Goal: Transaction & Acquisition: Book appointment/travel/reservation

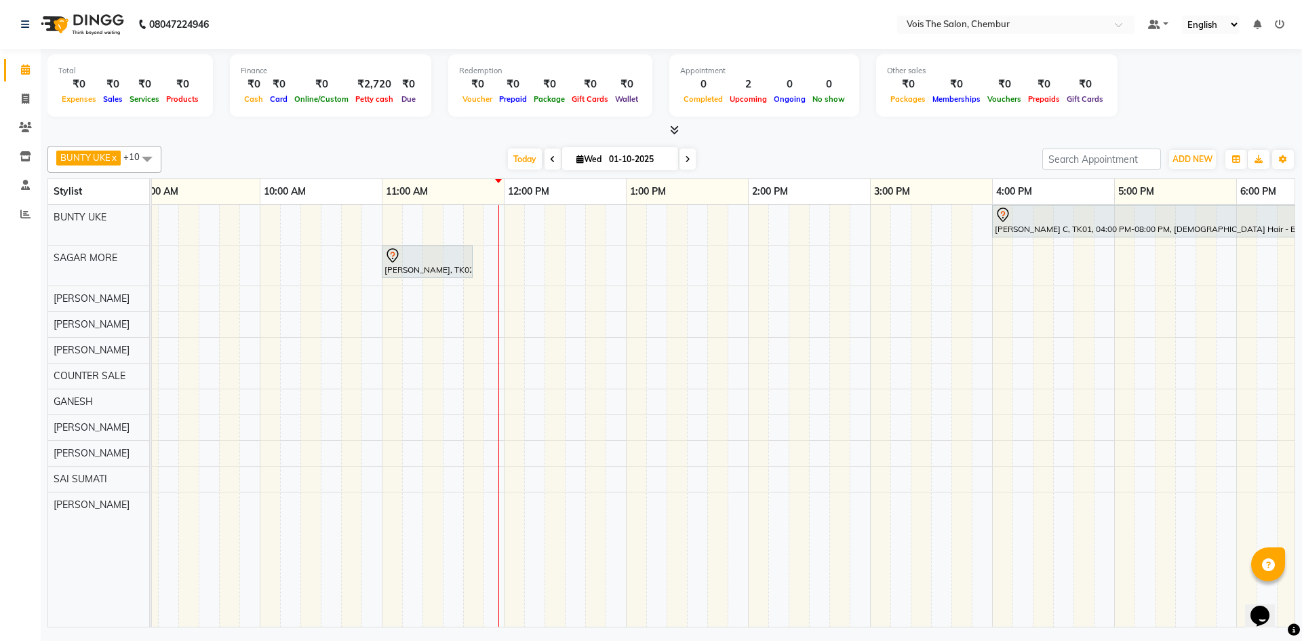
scroll to position [0, 136]
click at [524, 165] on span "Today" at bounding box center [525, 159] width 34 height 21
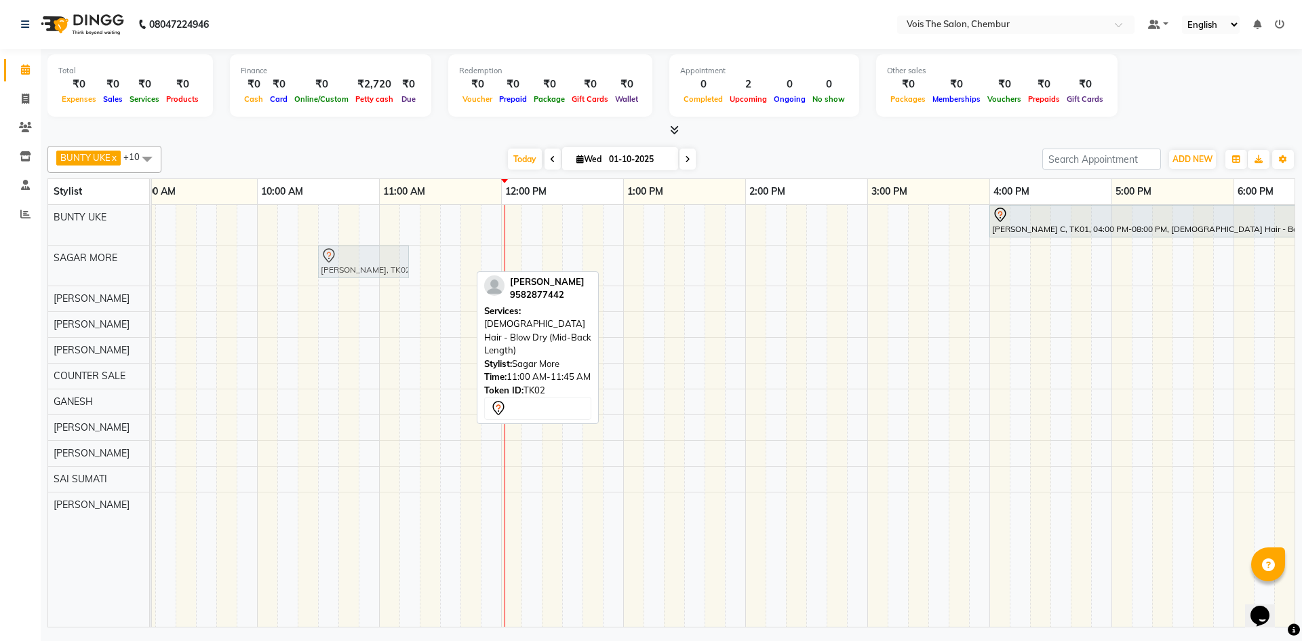
drag, startPoint x: 440, startPoint y: 265, endPoint x: 383, endPoint y: 271, distance: 57.3
click at [13, 271] on div "[PERSON_NAME], TK02, 11:00 AM-11:45 AM, [DEMOGRAPHIC_DATA] Hair - Blow Dry (Mid…" at bounding box center [13, 265] width 0 height 40
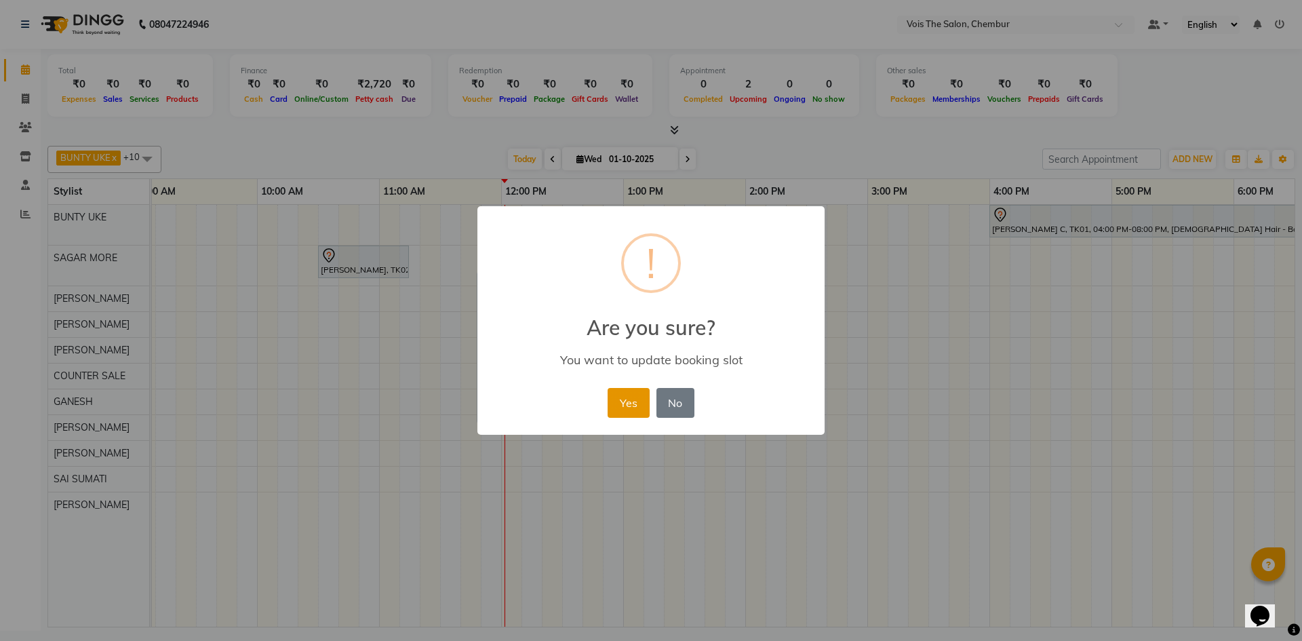
click at [626, 404] on button "Yes" at bounding box center [628, 403] width 41 height 30
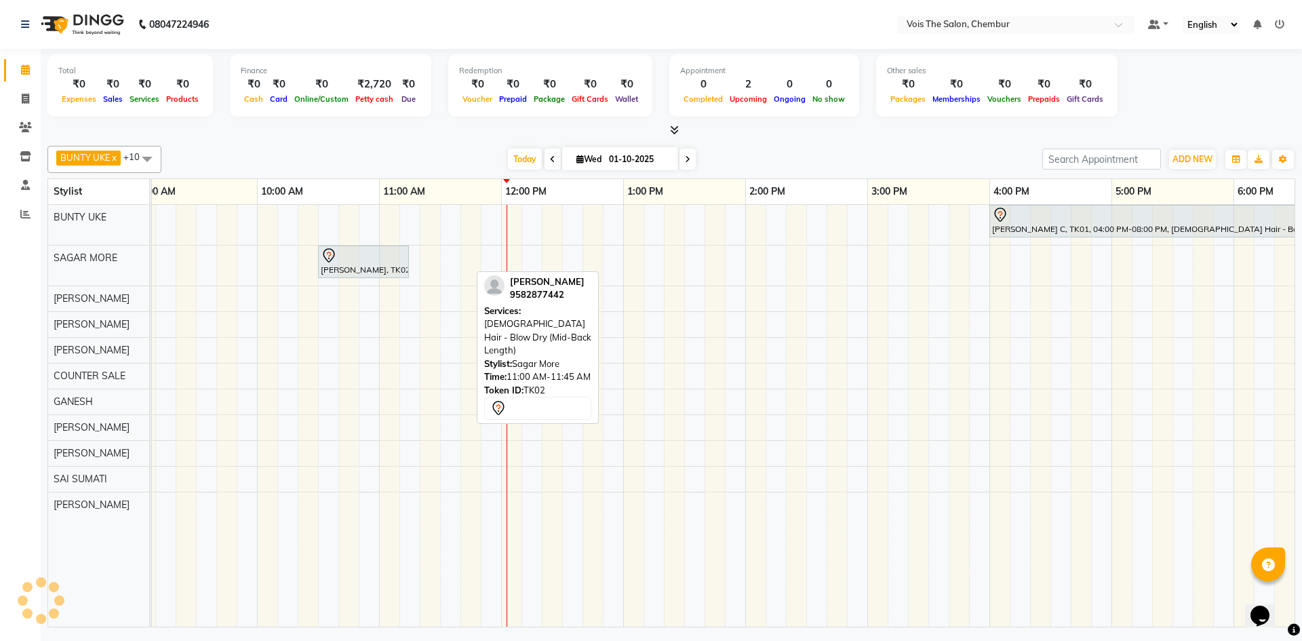
click at [550, 160] on icon at bounding box center [552, 159] width 5 height 8
type input "30-09-2025"
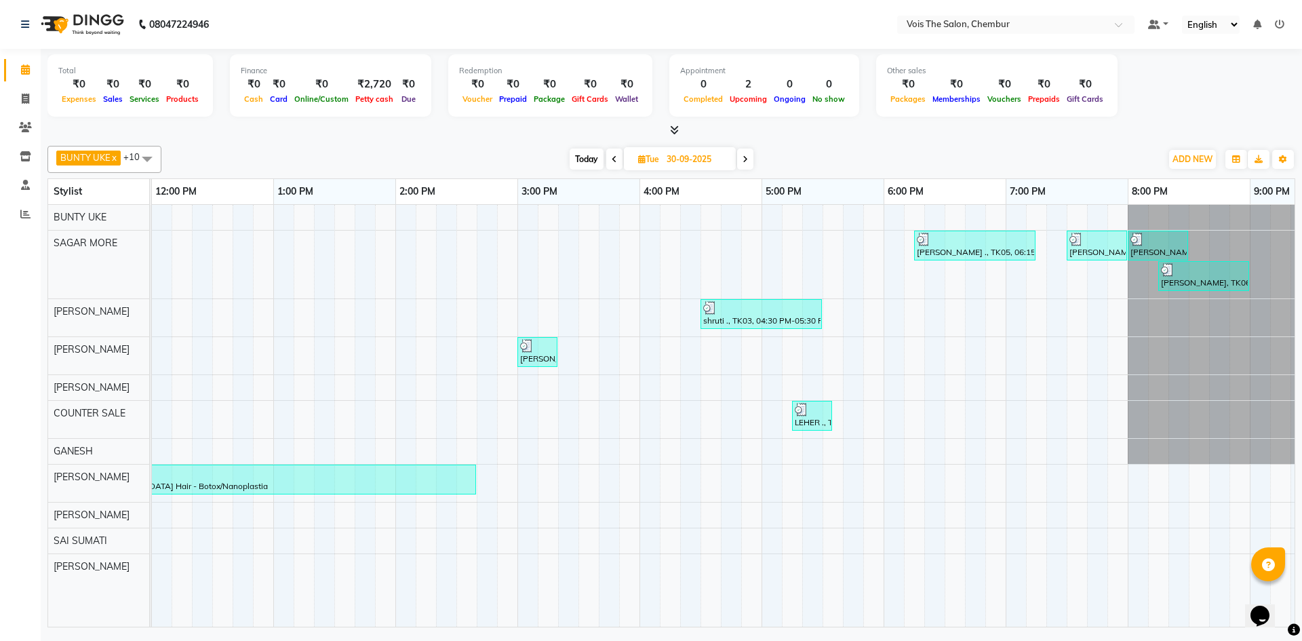
scroll to position [0, 688]
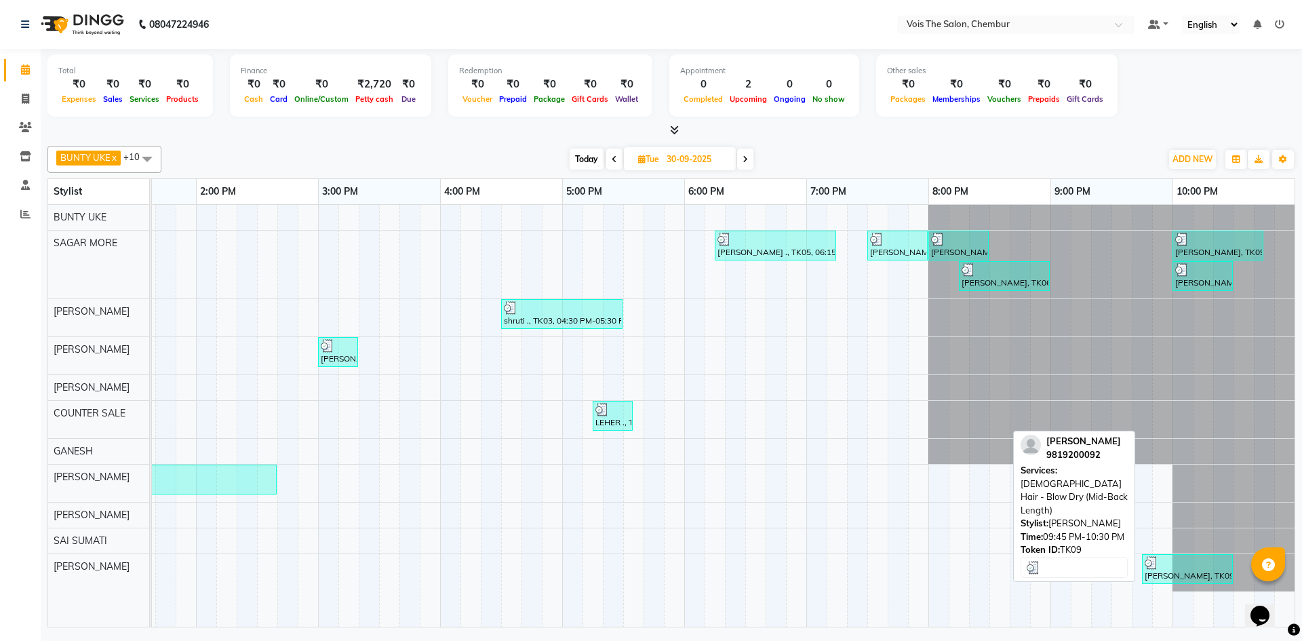
click at [1170, 574] on div "[PERSON_NAME], TK09, 09:45 PM-10:30 PM, [DEMOGRAPHIC_DATA] Hair - Blow Dry (Mid…" at bounding box center [1187, 569] width 88 height 26
select select "3"
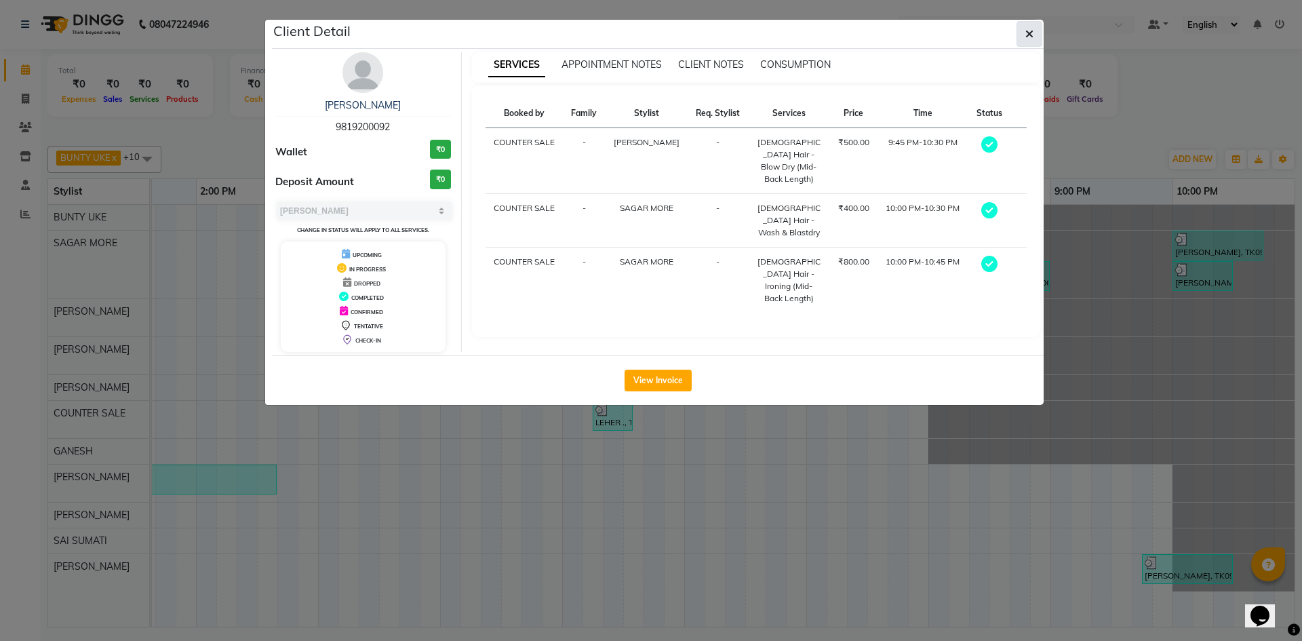
click at [1031, 31] on icon "button" at bounding box center [1029, 33] width 8 height 11
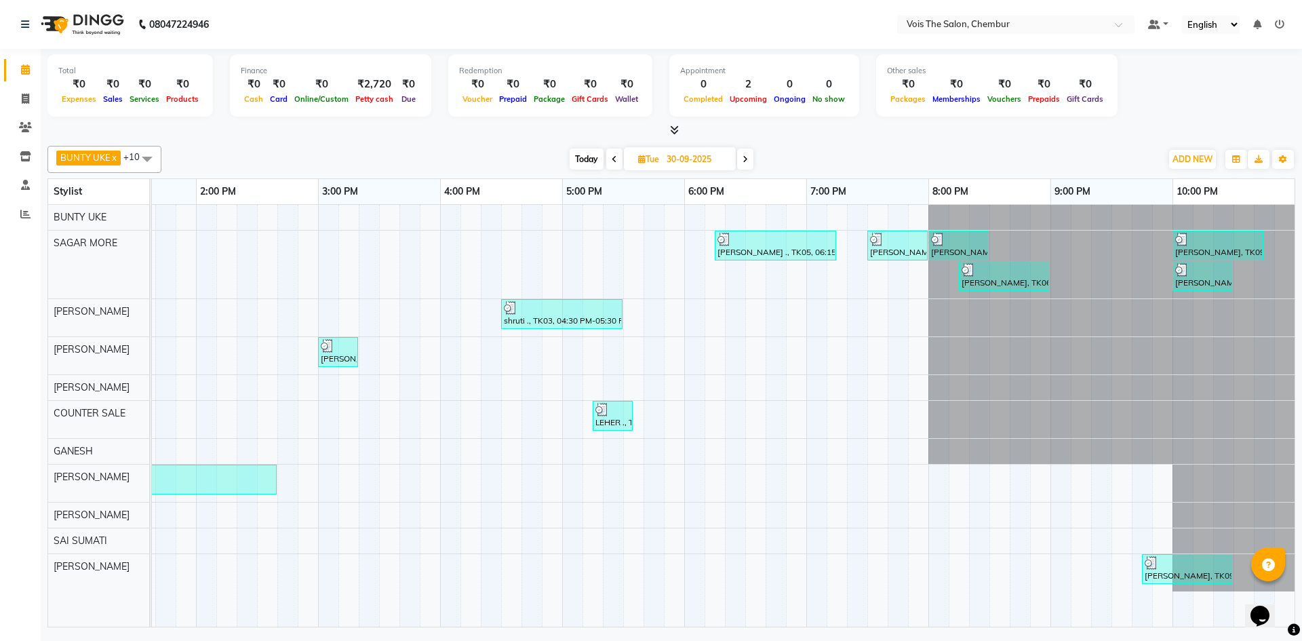
click at [747, 162] on icon at bounding box center [745, 159] width 5 height 8
type input "01-10-2025"
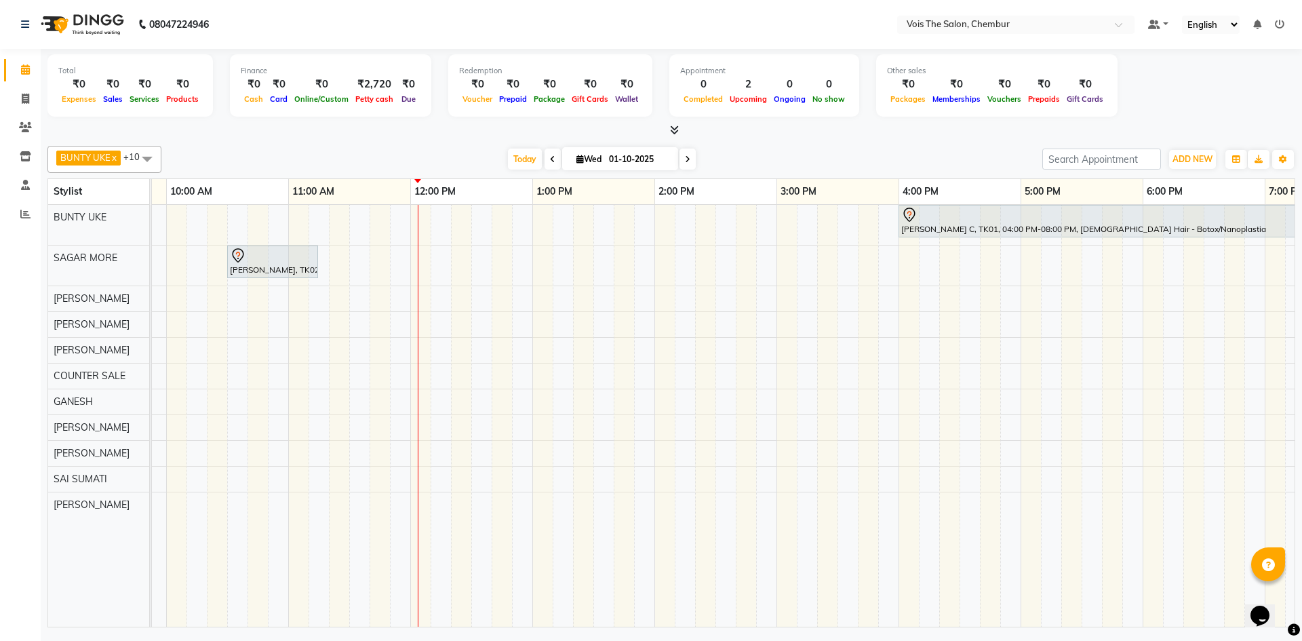
scroll to position [0, 0]
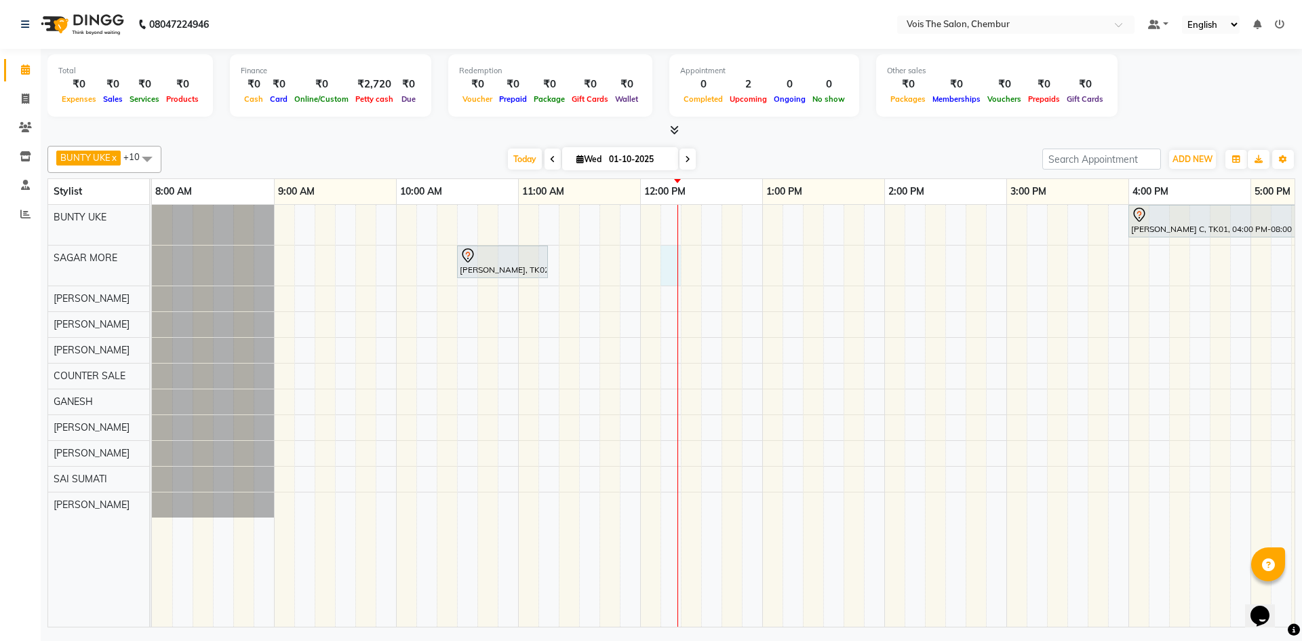
click at [671, 283] on div "[PERSON_NAME] C, TK01, 04:00 PM-08:00 PM, [DEMOGRAPHIC_DATA] Hair - Botox/Nanop…" at bounding box center [1067, 416] width 1831 height 422
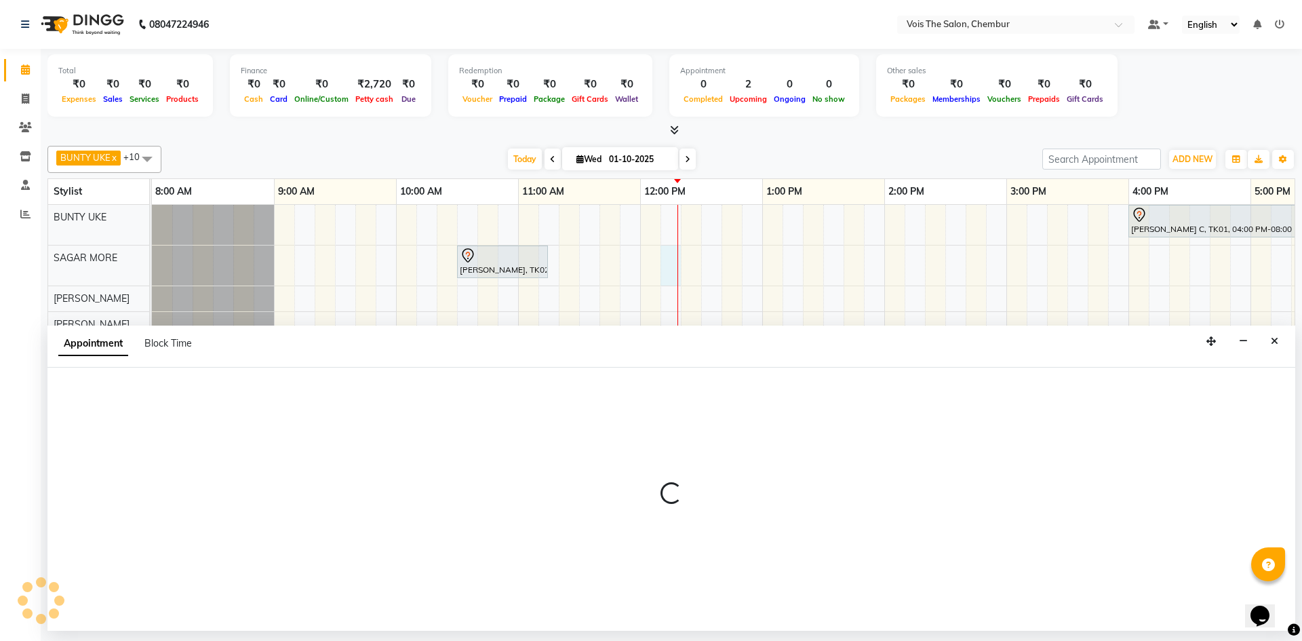
select select "79152"
select select "tentative"
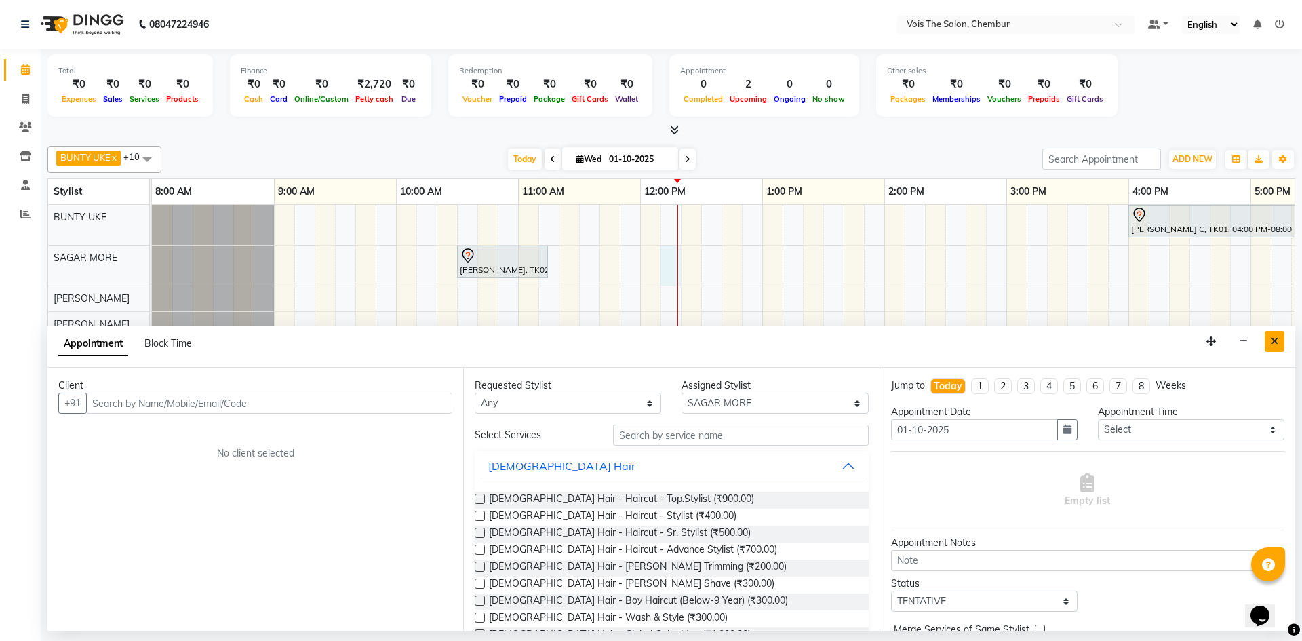
click at [1274, 347] on button "Close" at bounding box center [1275, 341] width 20 height 21
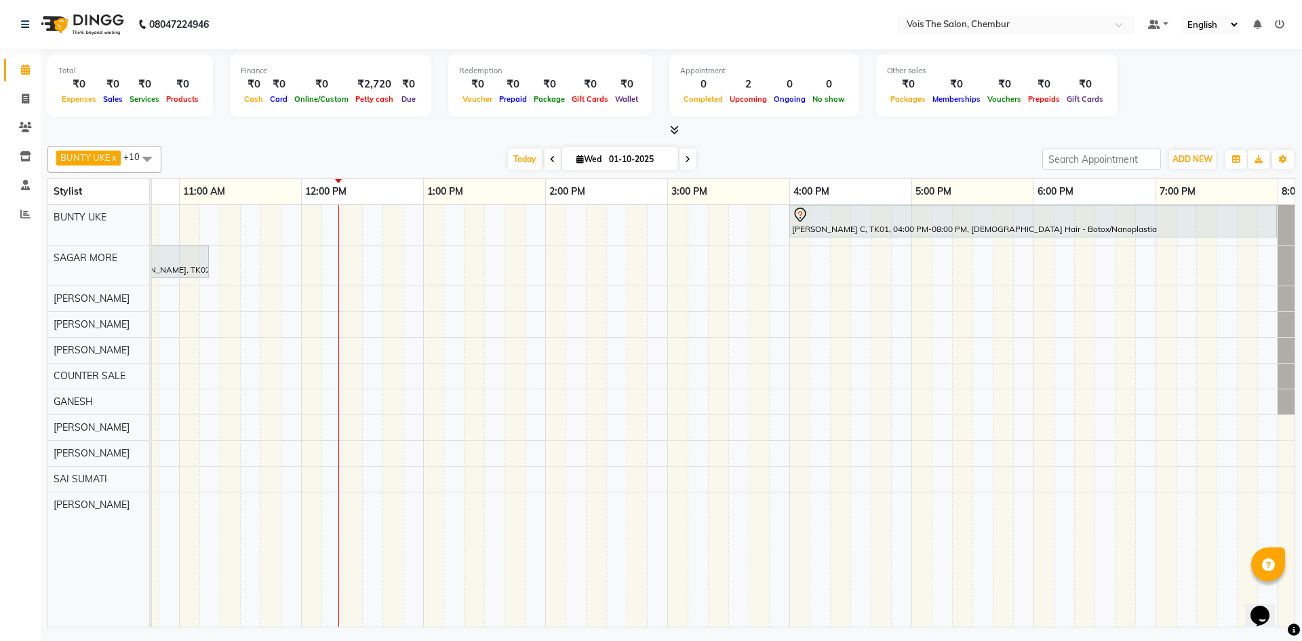
scroll to position [0, 340]
click at [984, 480] on div "[PERSON_NAME] C, TK01, 04:00 PM-08:00 PM, [DEMOGRAPHIC_DATA] Hair - Botox/Nanop…" at bounding box center [727, 416] width 1831 height 422
select select "88616"
select select "1050"
select select "tentative"
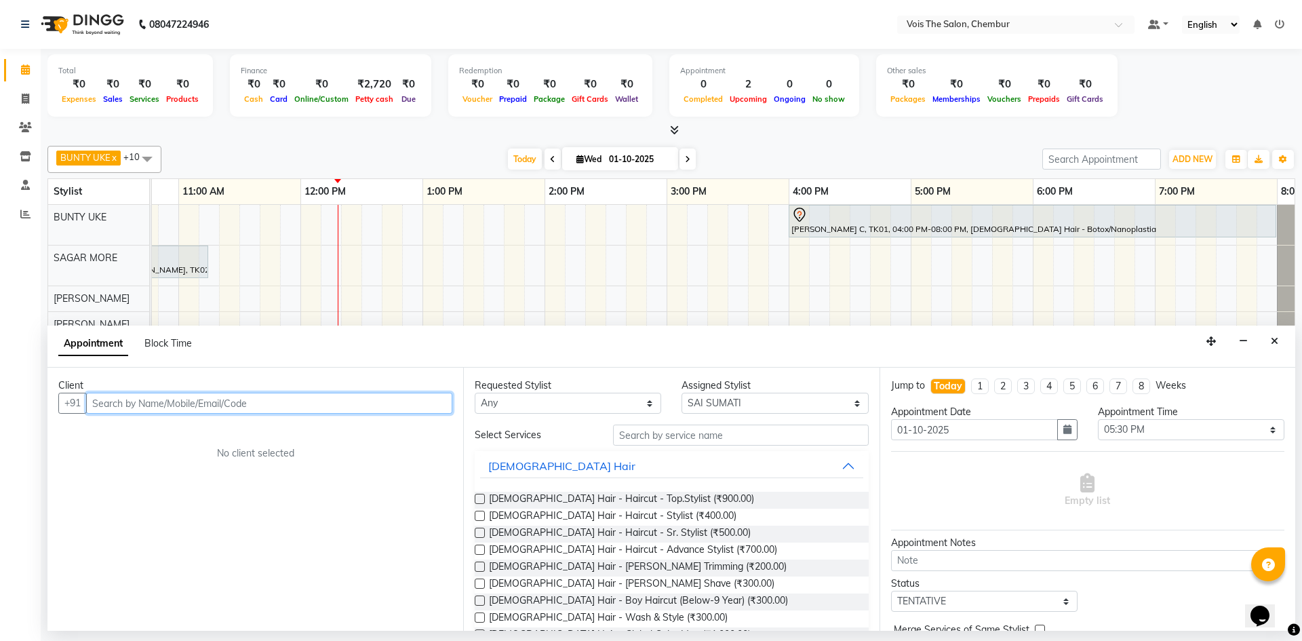
click at [305, 400] on input "text" at bounding box center [269, 403] width 366 height 21
drag, startPoint x: 201, startPoint y: 363, endPoint x: 181, endPoint y: 407, distance: 48.3
click at [181, 407] on input "ar" at bounding box center [269, 403] width 366 height 21
type input "a"
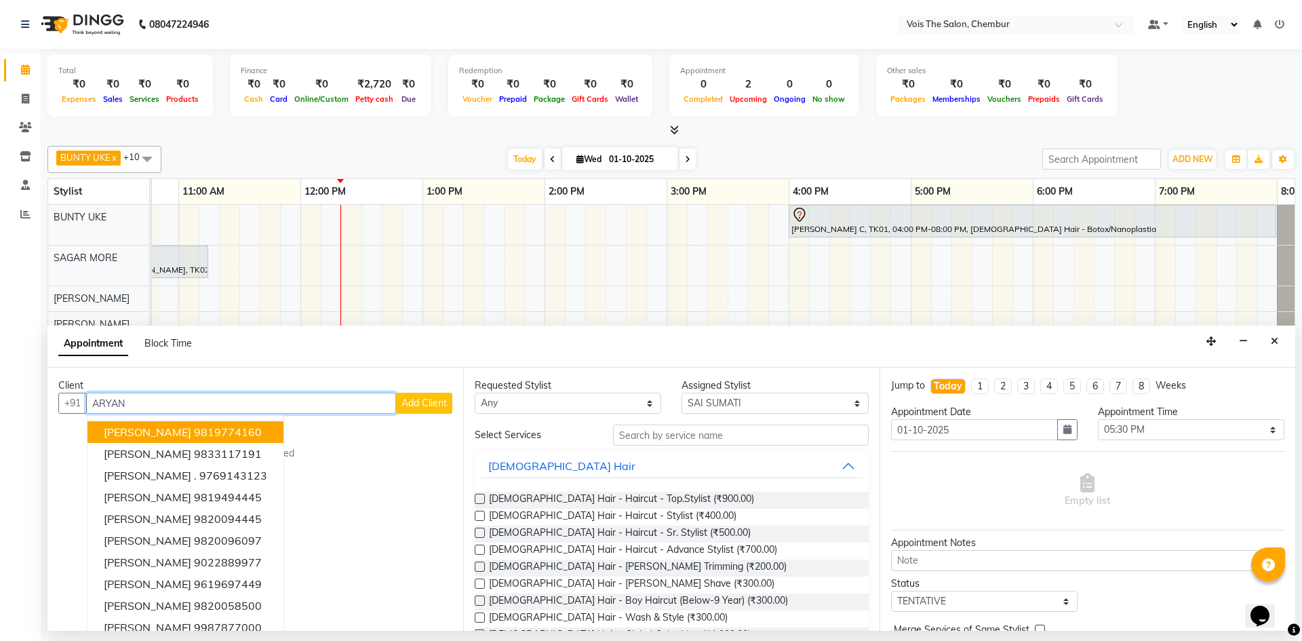
type input "ARYAN"
click at [414, 409] on button "Add Client" at bounding box center [424, 403] width 56 height 21
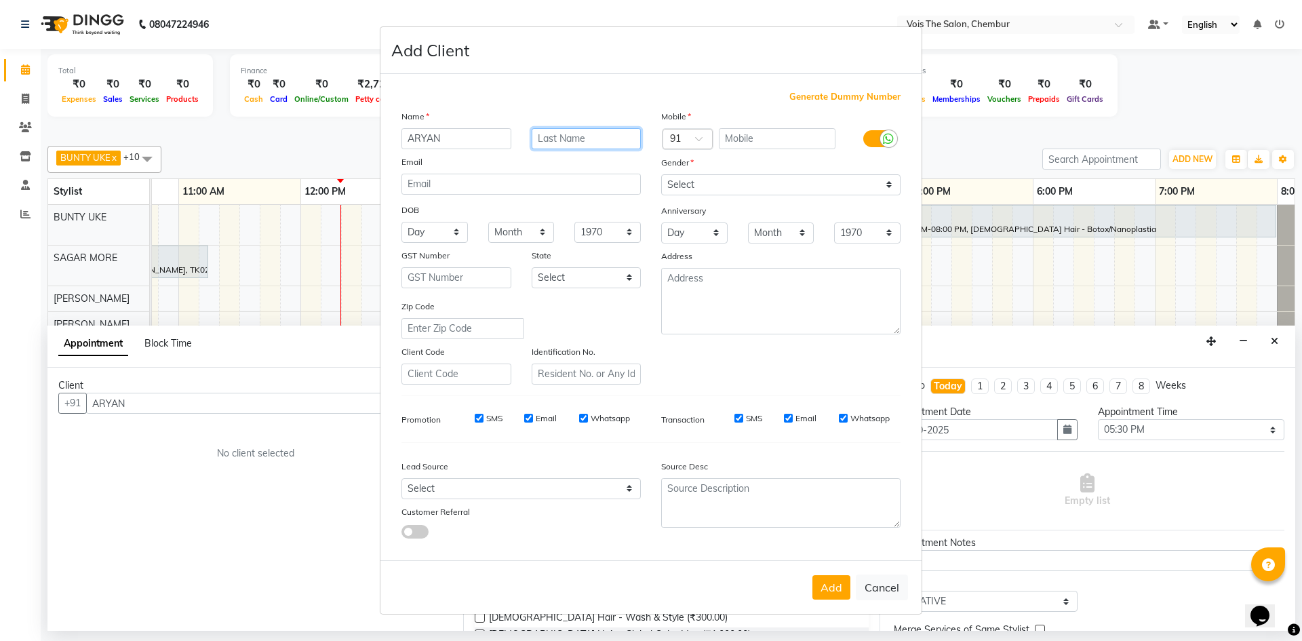
click at [589, 137] on input "text" at bounding box center [587, 138] width 110 height 21
type input "BANDHARKAR"
click at [744, 138] on input "text" at bounding box center [777, 138] width 117 height 21
click at [450, 137] on input "ARYAN" at bounding box center [456, 138] width 110 height 21
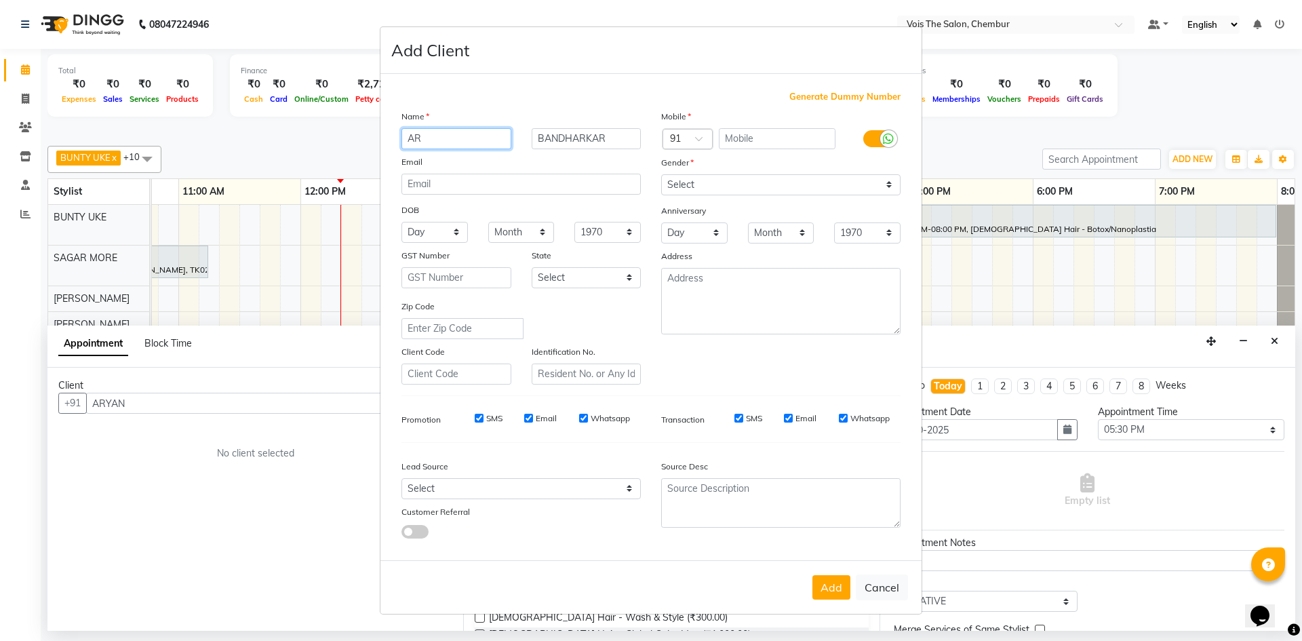
type input "A"
type input "[PERSON_NAME]"
click at [572, 137] on input "BANDHARKAR" at bounding box center [587, 138] width 110 height 21
type input "[PERSON_NAME]"
click at [790, 134] on input "text" at bounding box center [777, 138] width 117 height 21
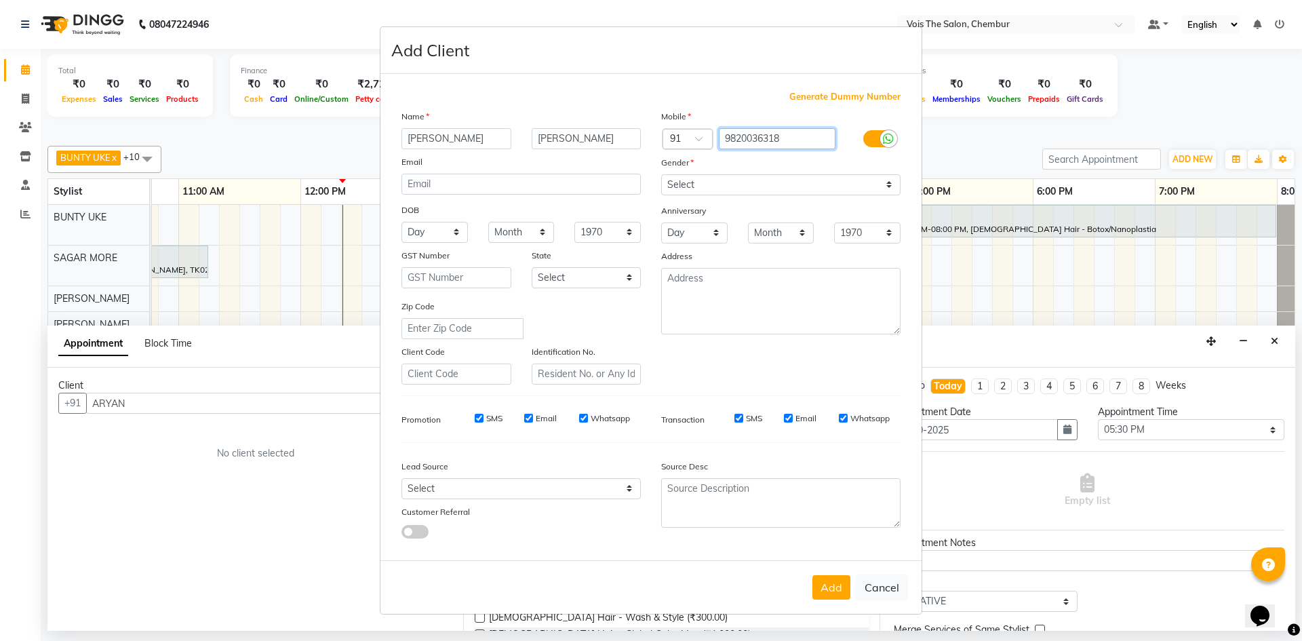
type input "9820036318"
click at [802, 188] on select "Select [DEMOGRAPHIC_DATA] [DEMOGRAPHIC_DATA] Other Prefer Not To Say" at bounding box center [780, 184] width 239 height 21
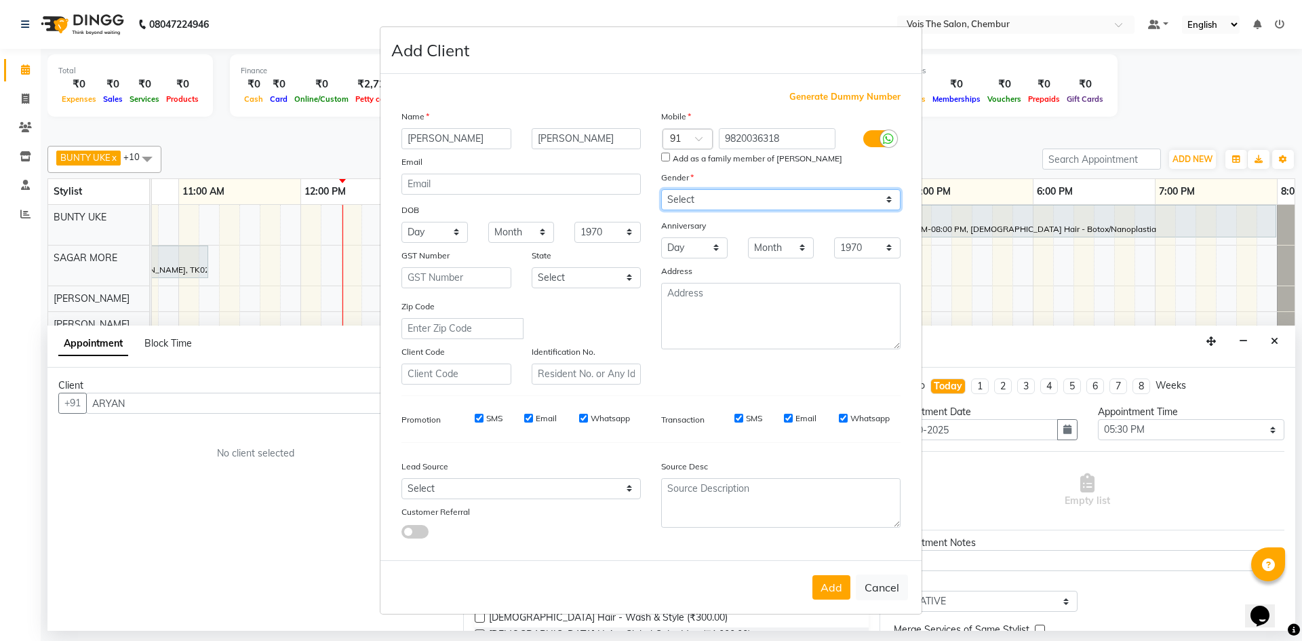
select select "[DEMOGRAPHIC_DATA]"
click at [661, 189] on select "Select [DEMOGRAPHIC_DATA] [DEMOGRAPHIC_DATA] Other Prefer Not To Say" at bounding box center [780, 199] width 239 height 21
click at [825, 597] on button "Add" at bounding box center [831, 587] width 38 height 24
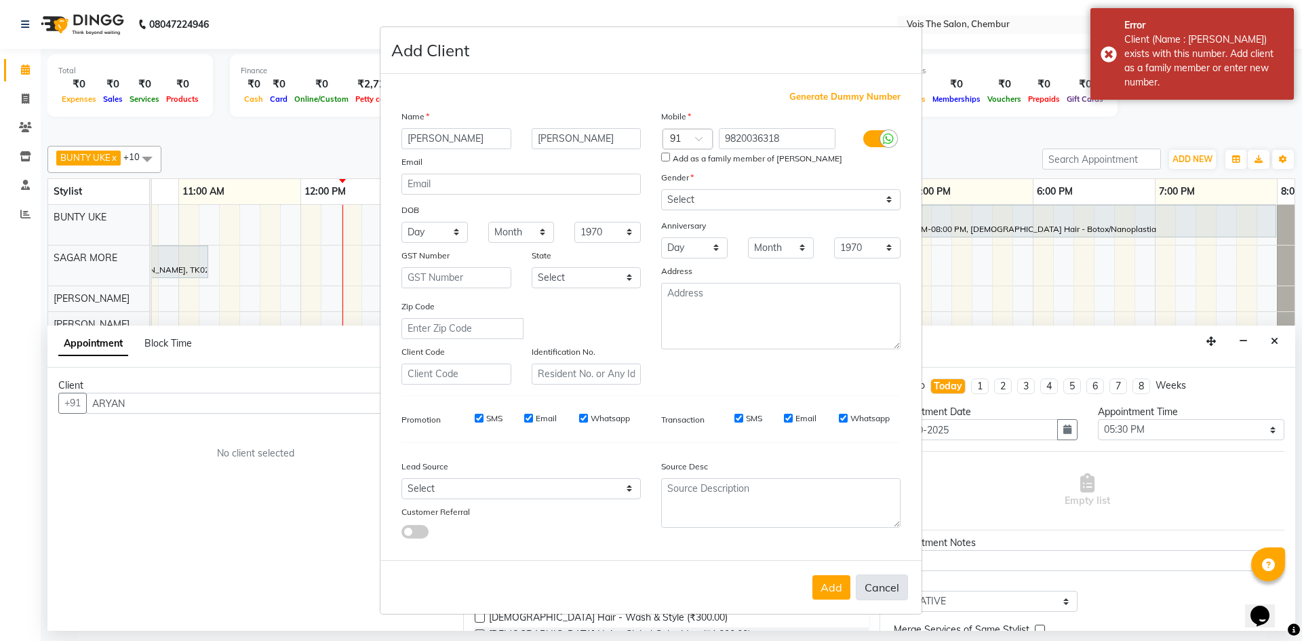
click at [878, 587] on button "Cancel" at bounding box center [882, 587] width 52 height 26
select select
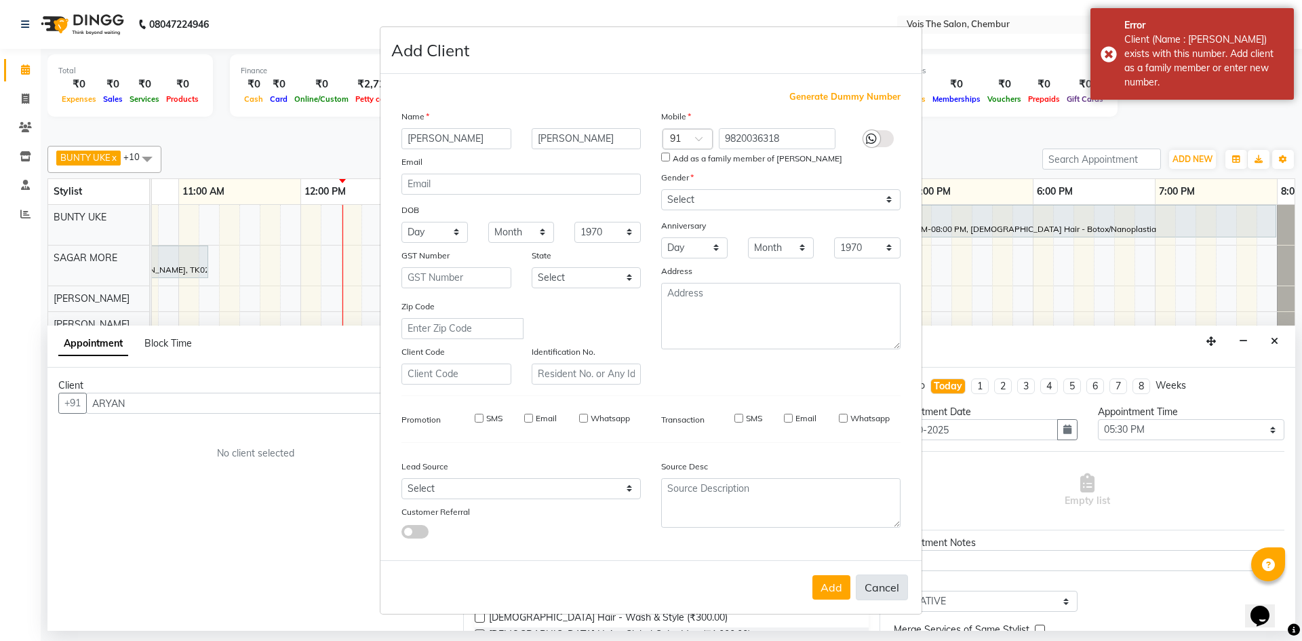
select select
checkbox input "false"
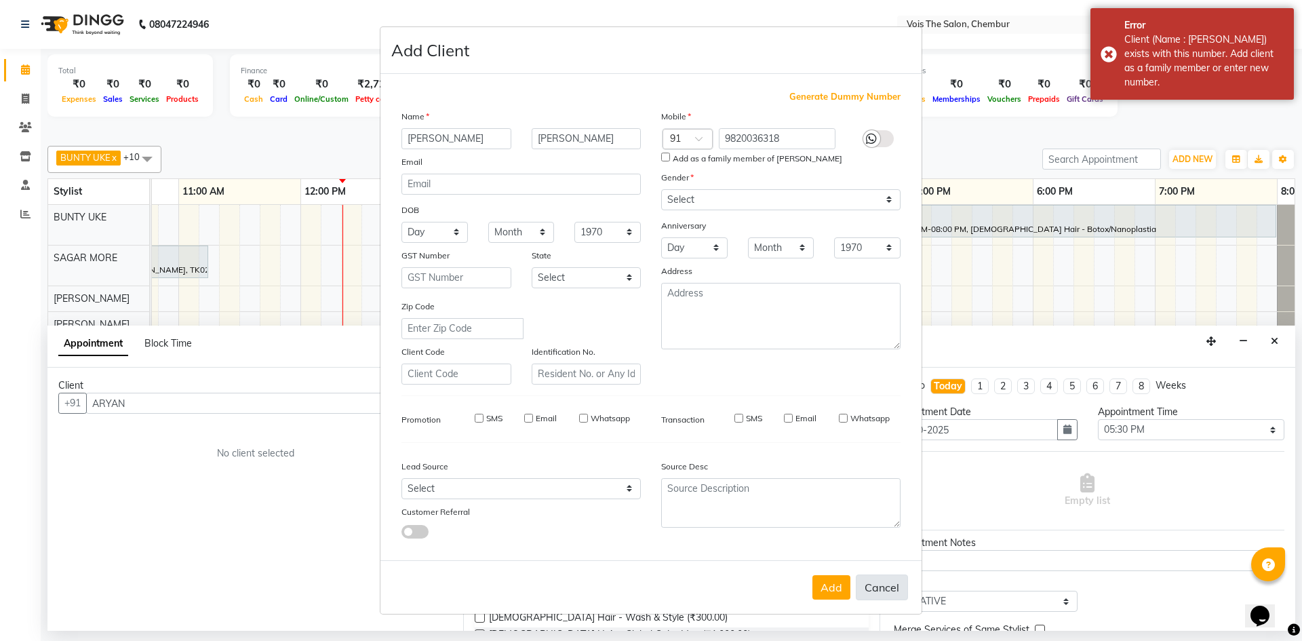
checkbox input "false"
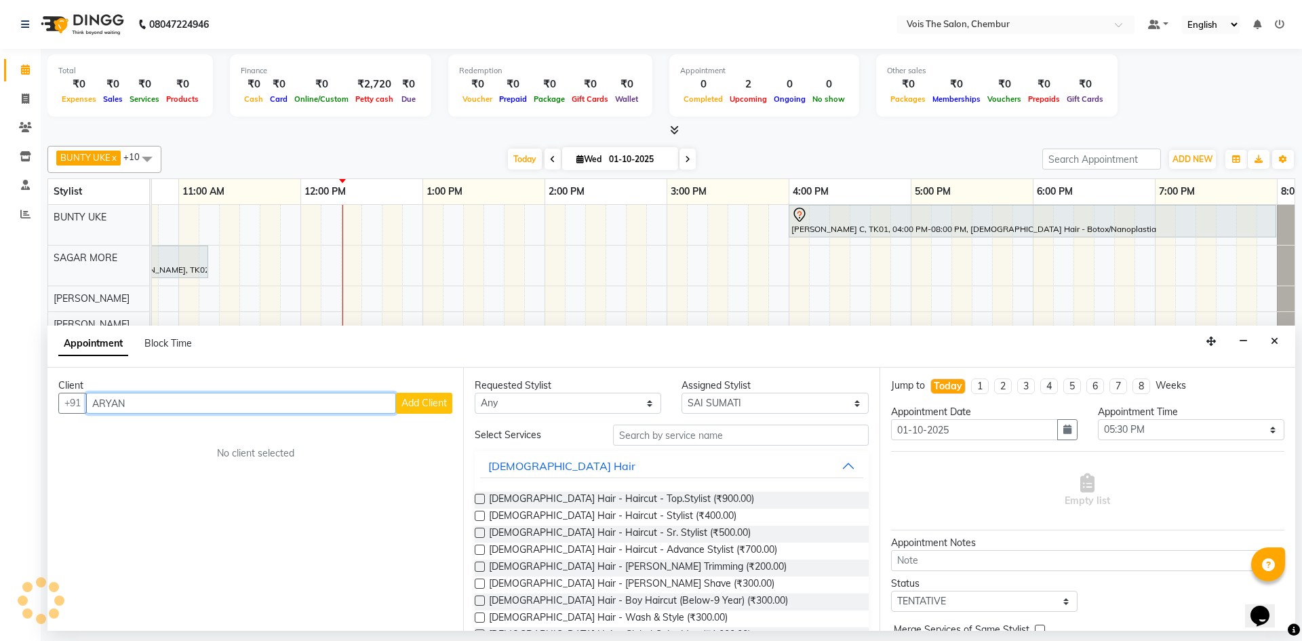
click at [372, 405] on input "ARYAN" at bounding box center [241, 403] width 310 height 21
type input "A"
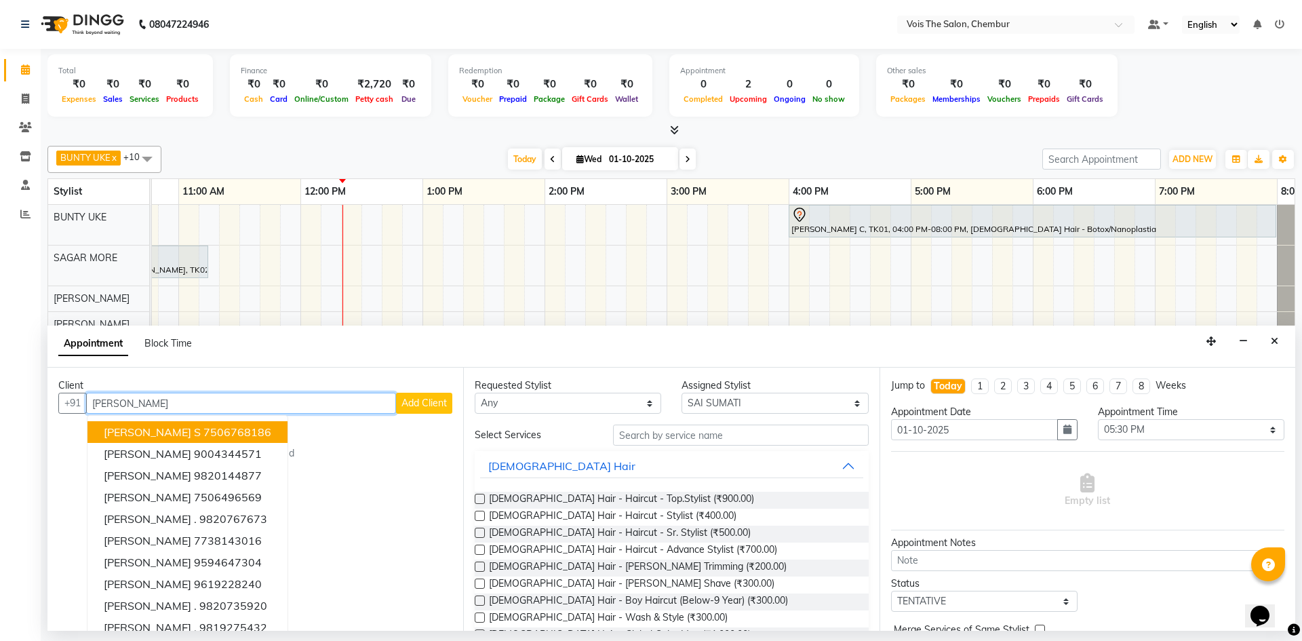
type input "[PERSON_NAME]"
click at [404, 408] on span "Add Client" at bounding box center [423, 403] width 45 height 12
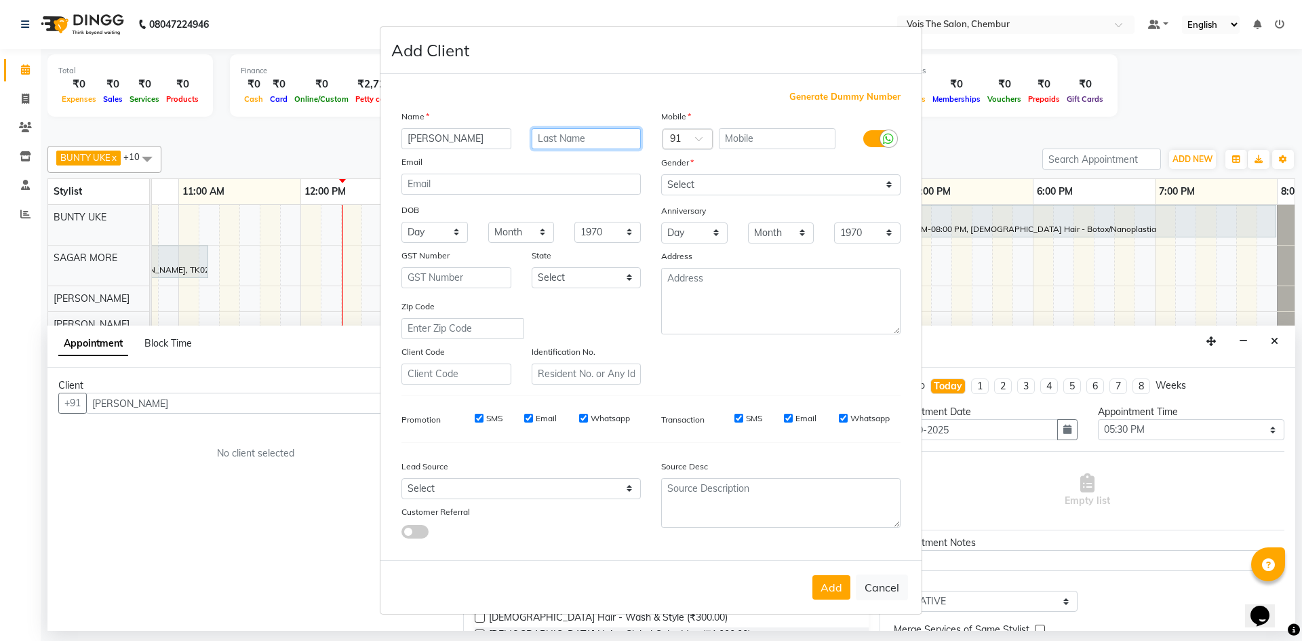
click at [572, 143] on input "text" at bounding box center [587, 138] width 110 height 21
type input "N"
type input "[PERSON_NAME]"
click at [736, 135] on input "text" at bounding box center [777, 138] width 117 height 21
type input "9820036318"
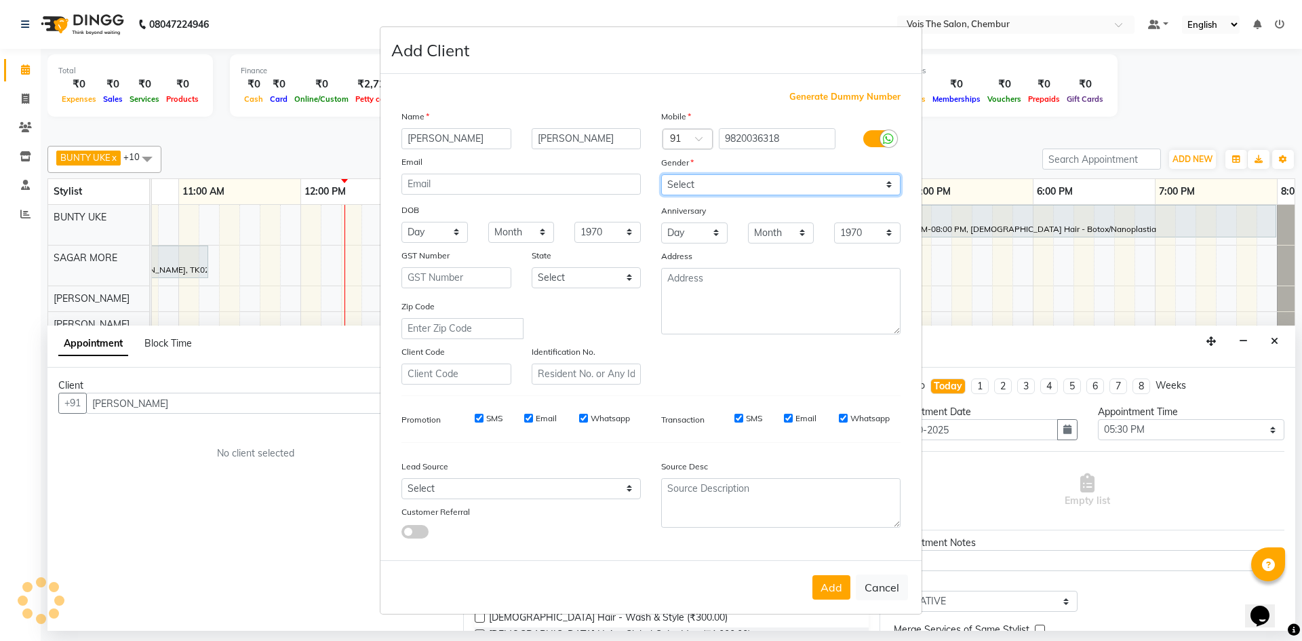
click at [769, 185] on select "Select [DEMOGRAPHIC_DATA] [DEMOGRAPHIC_DATA] Other Prefer Not To Say" at bounding box center [780, 184] width 239 height 21
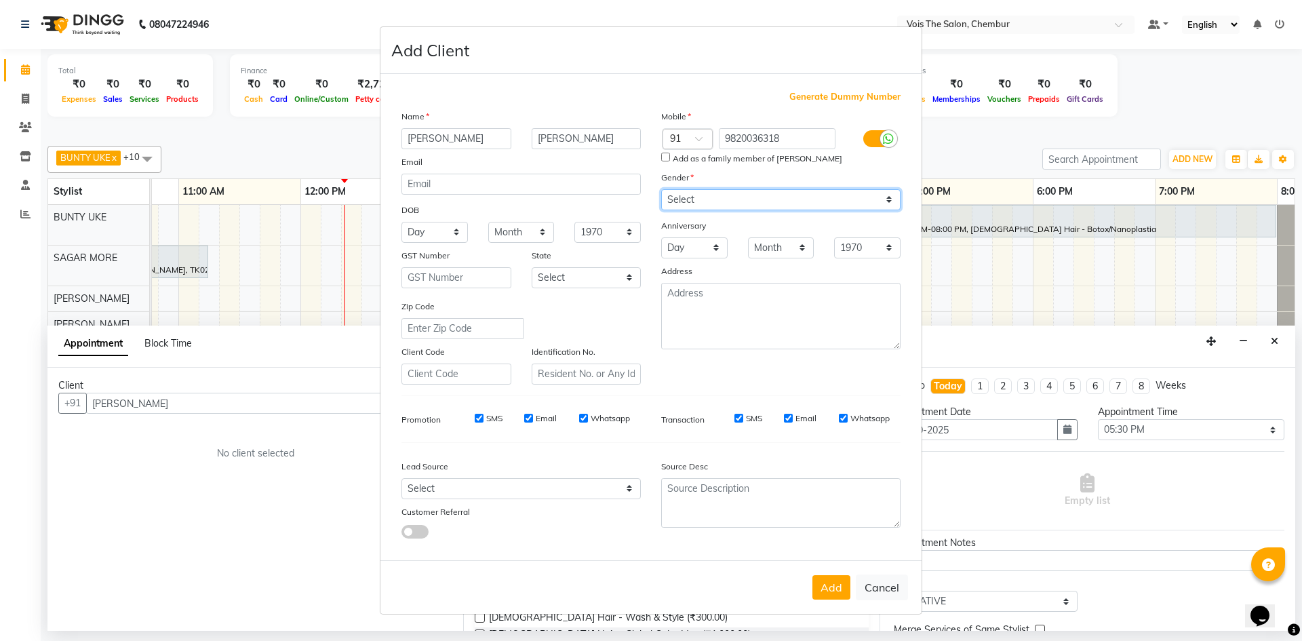
select select "[DEMOGRAPHIC_DATA]"
click at [661, 189] on select "Select [DEMOGRAPHIC_DATA] [DEMOGRAPHIC_DATA] Other Prefer Not To Say" at bounding box center [780, 199] width 239 height 21
click at [825, 591] on button "Add" at bounding box center [831, 587] width 38 height 24
click at [873, 588] on button "Cancel" at bounding box center [882, 587] width 52 height 26
select select
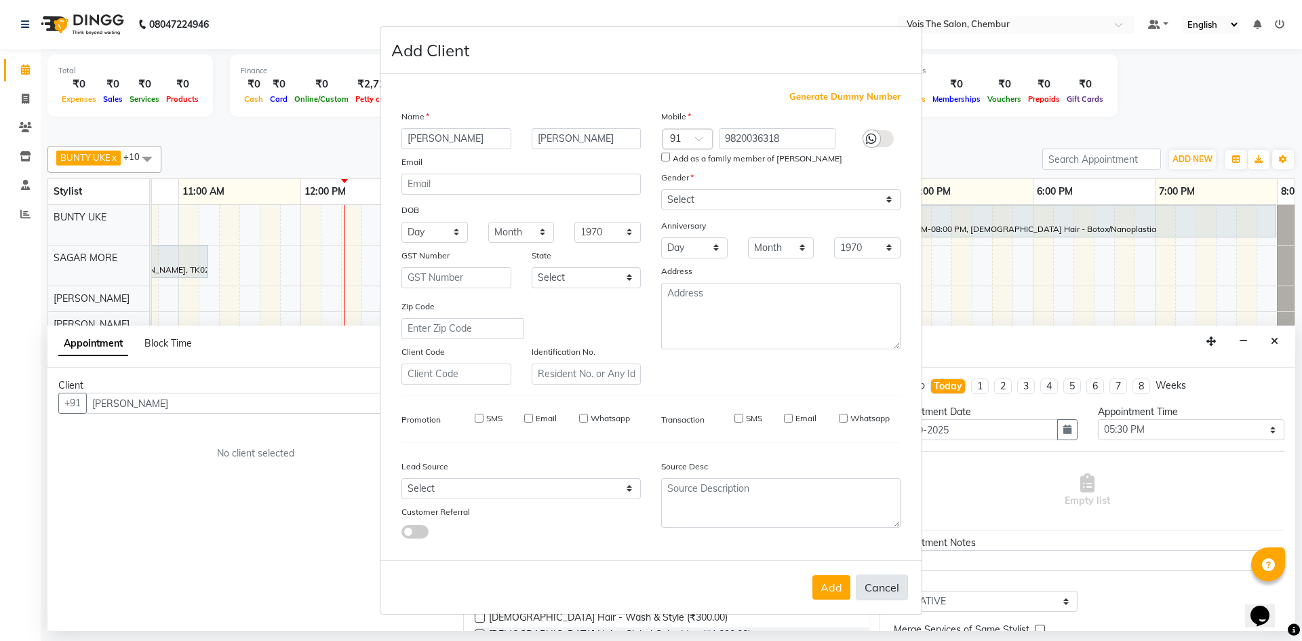
select select
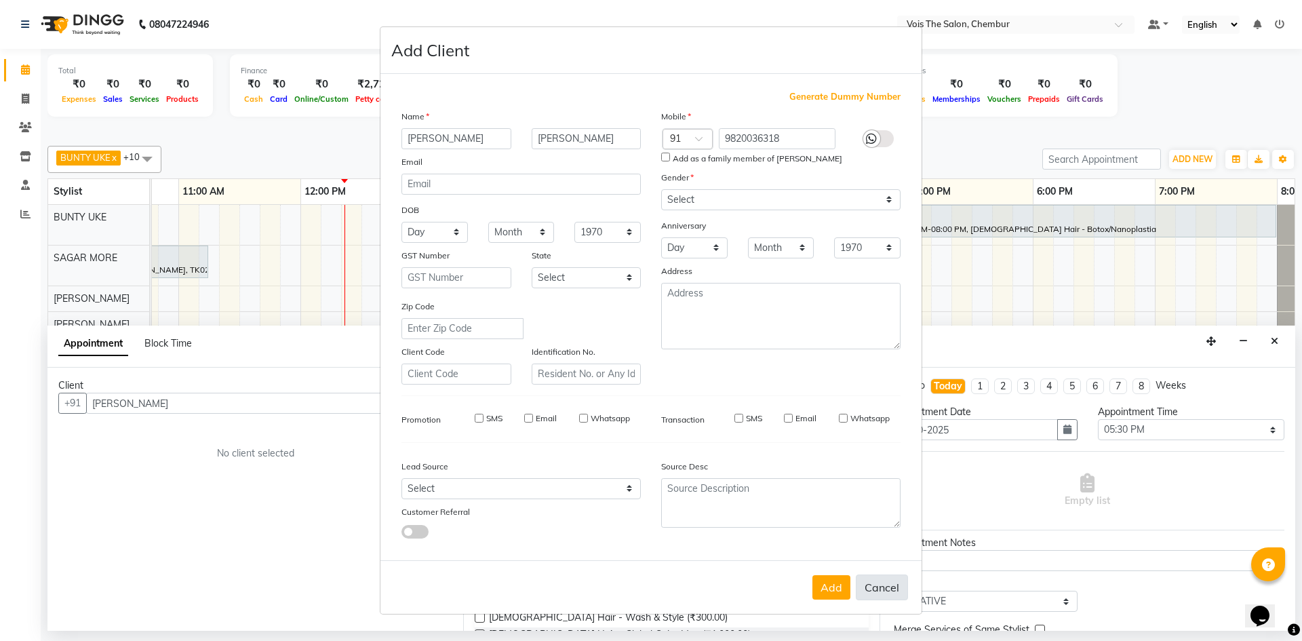
select select
checkbox input "false"
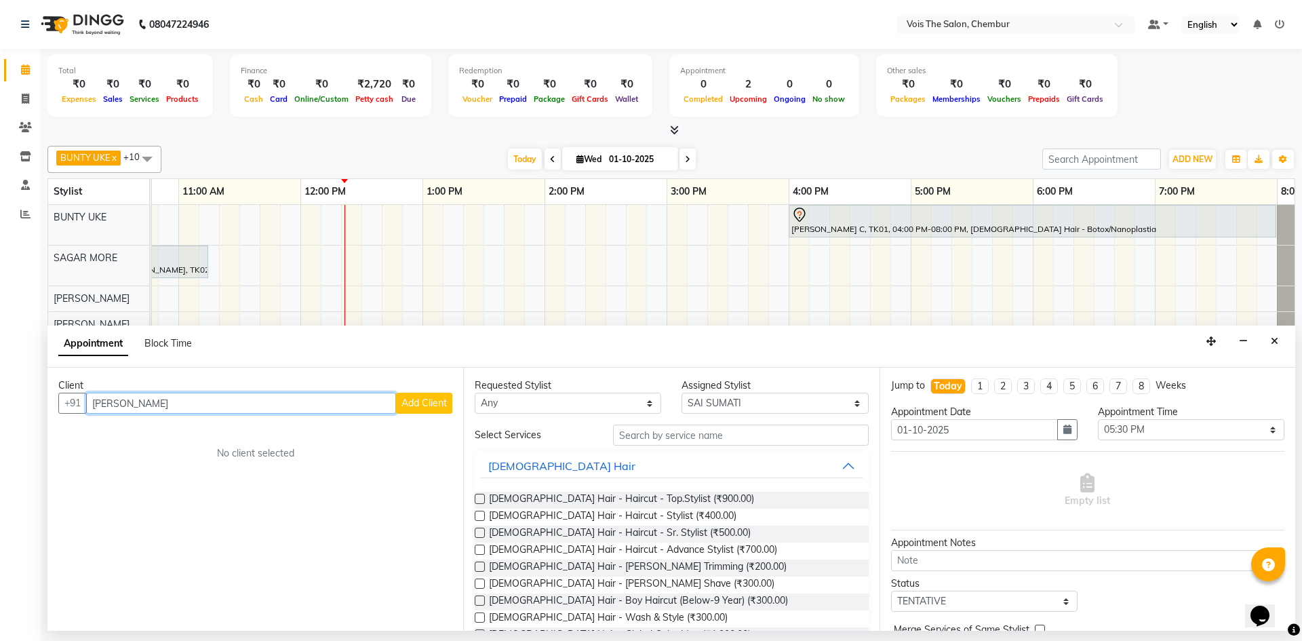
click at [273, 406] on input "[PERSON_NAME]" at bounding box center [241, 403] width 310 height 21
click at [224, 439] on button "[PERSON_NAME] 9820036318" at bounding box center [182, 432] width 191 height 22
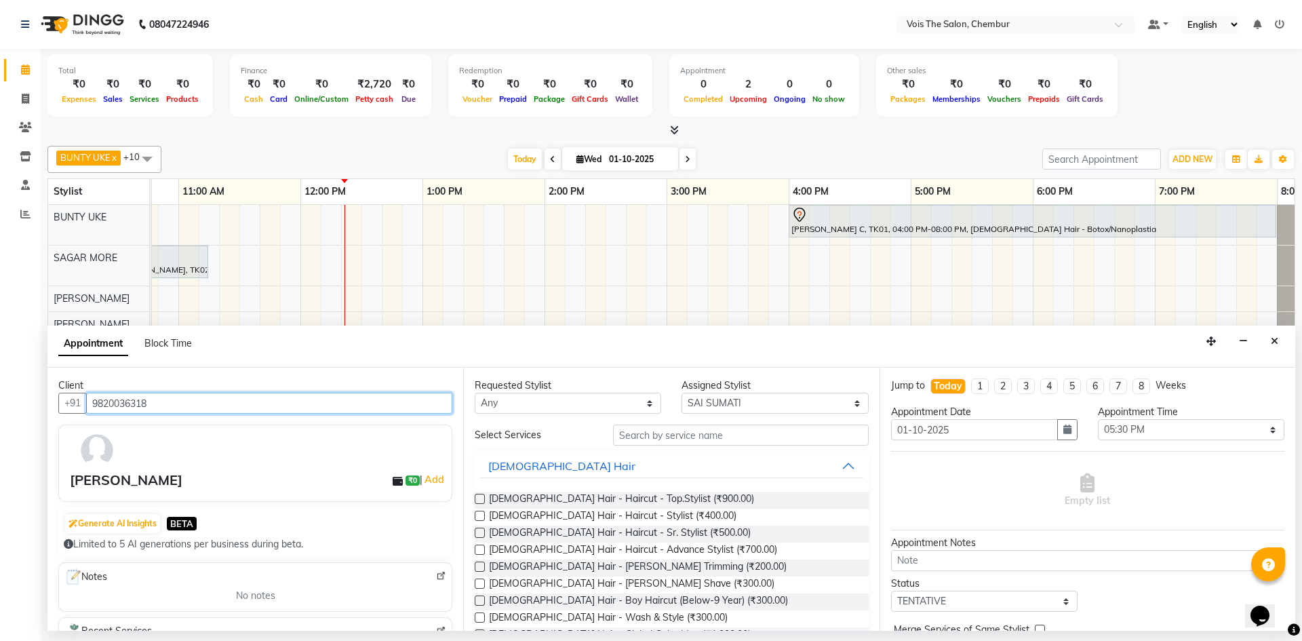
type input "9820036318"
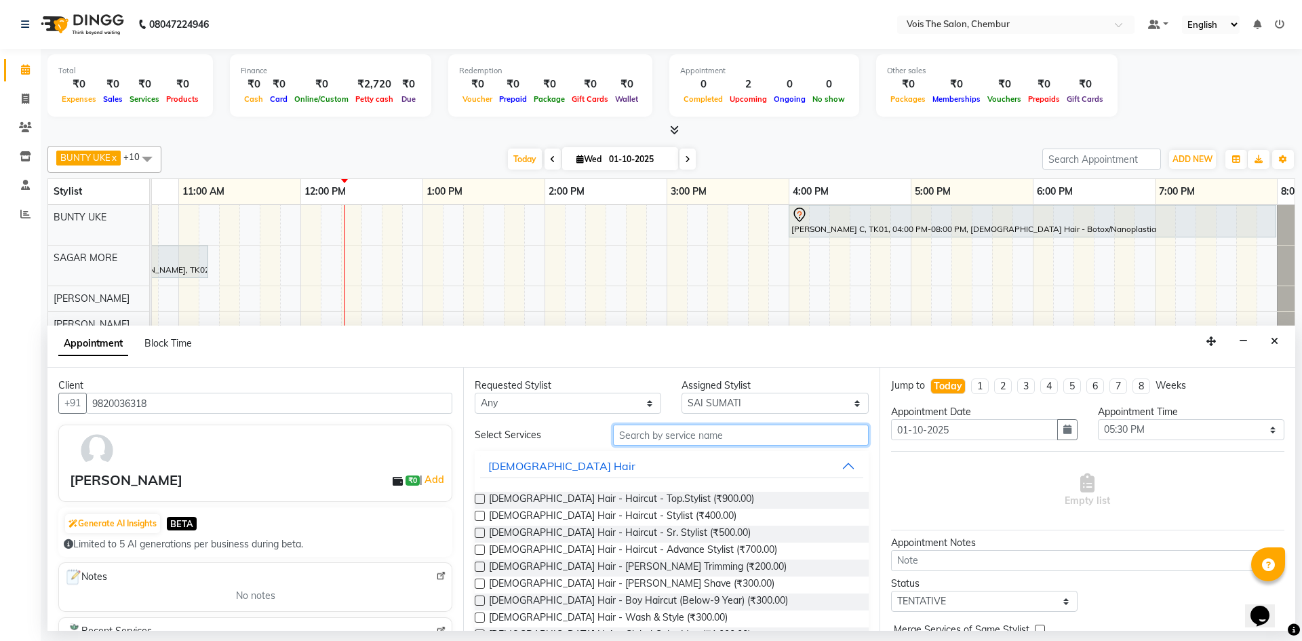
click at [678, 435] on input "text" at bounding box center [741, 435] width 256 height 21
type input "[DEMOGRAPHIC_DATA]"
click at [585, 514] on span "[DEMOGRAPHIC_DATA] Hair - Haircut - Stylist (₹400.00)" at bounding box center [613, 517] width 248 height 17
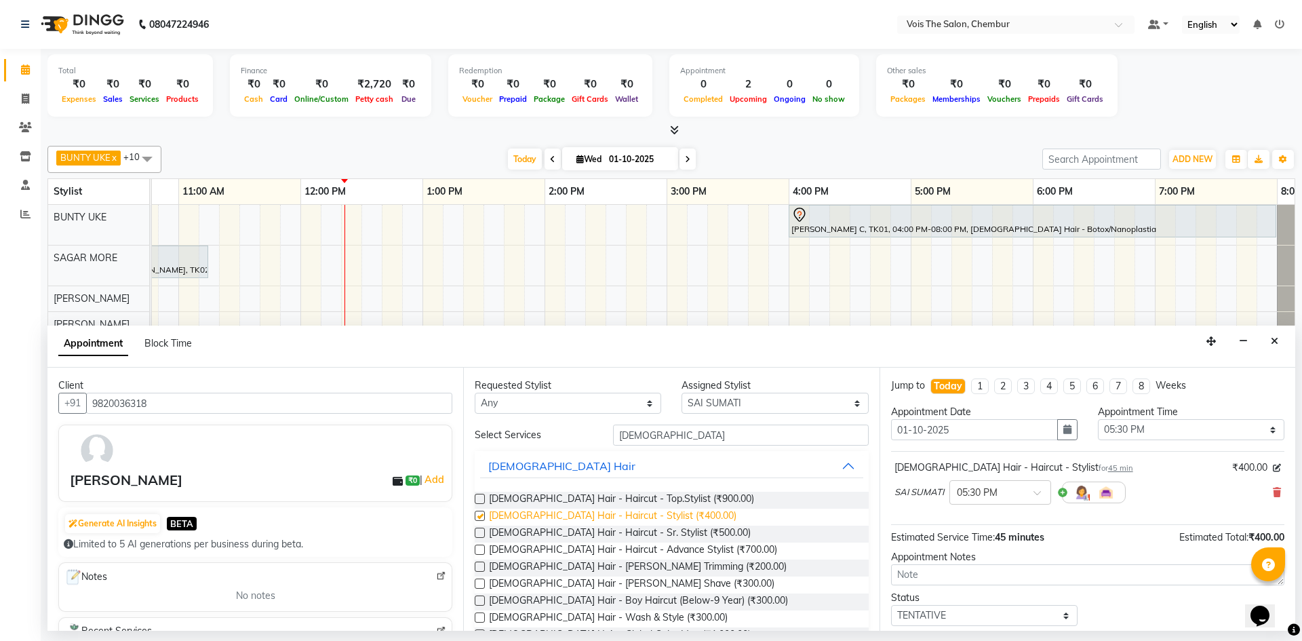
checkbox input "false"
click at [1273, 486] on span at bounding box center [1277, 493] width 8 height 14
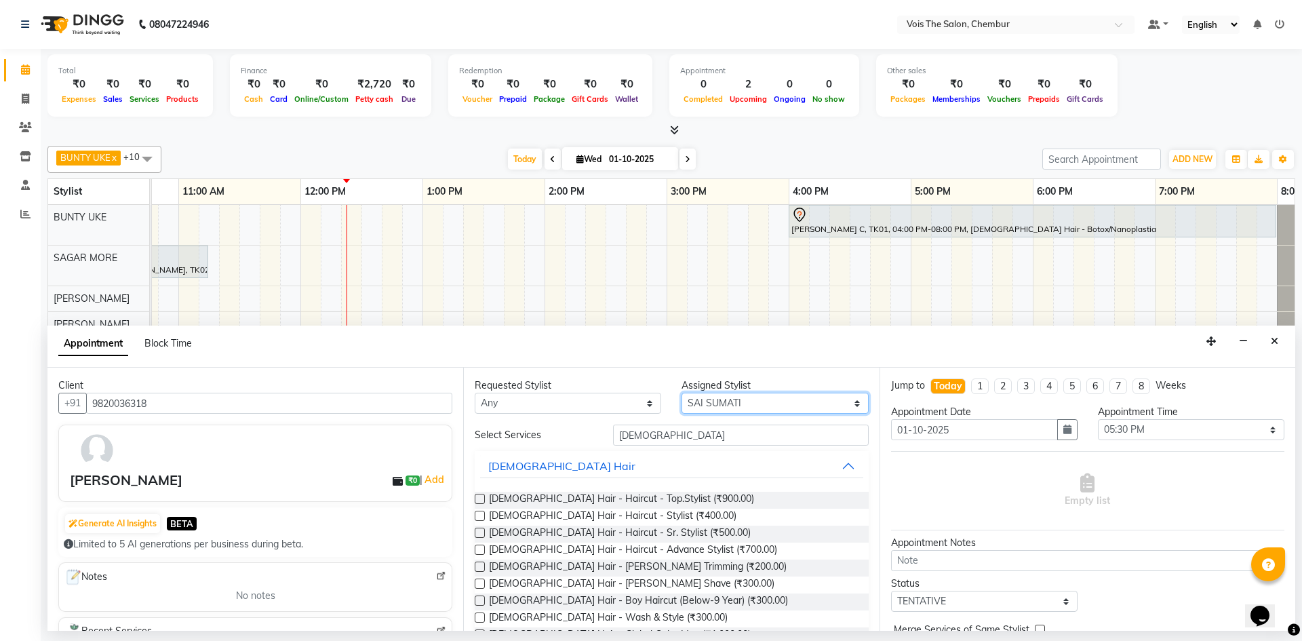
click at [848, 402] on select "Select admin BUNTY UKE COUNTER SALE GANESH [PERSON_NAME] [PERSON_NAME] [PERSON_…" at bounding box center [775, 403] width 186 height 21
select select "89852"
click at [682, 393] on select "Select admin BUNTY UKE COUNTER SALE GANESH [PERSON_NAME] [PERSON_NAME] [PERSON_…" at bounding box center [775, 403] width 186 height 21
click at [640, 516] on span "[DEMOGRAPHIC_DATA] Hair - Haircut - Stylist (₹400.00)" at bounding box center [613, 517] width 248 height 17
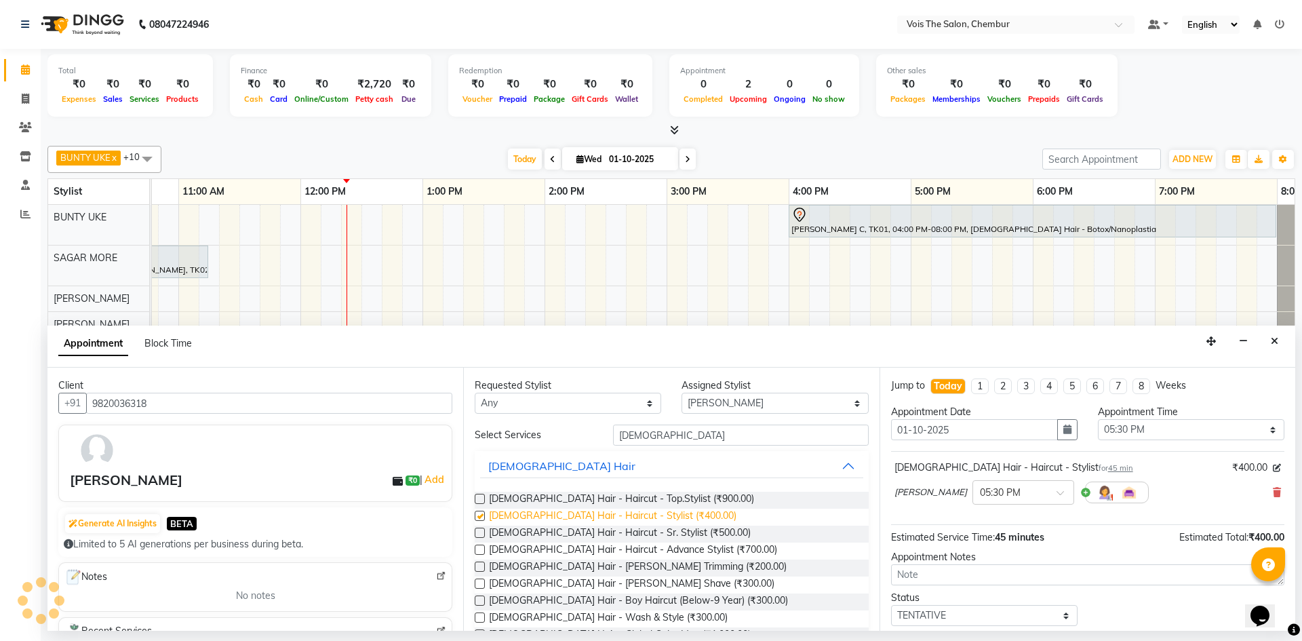
checkbox input "false"
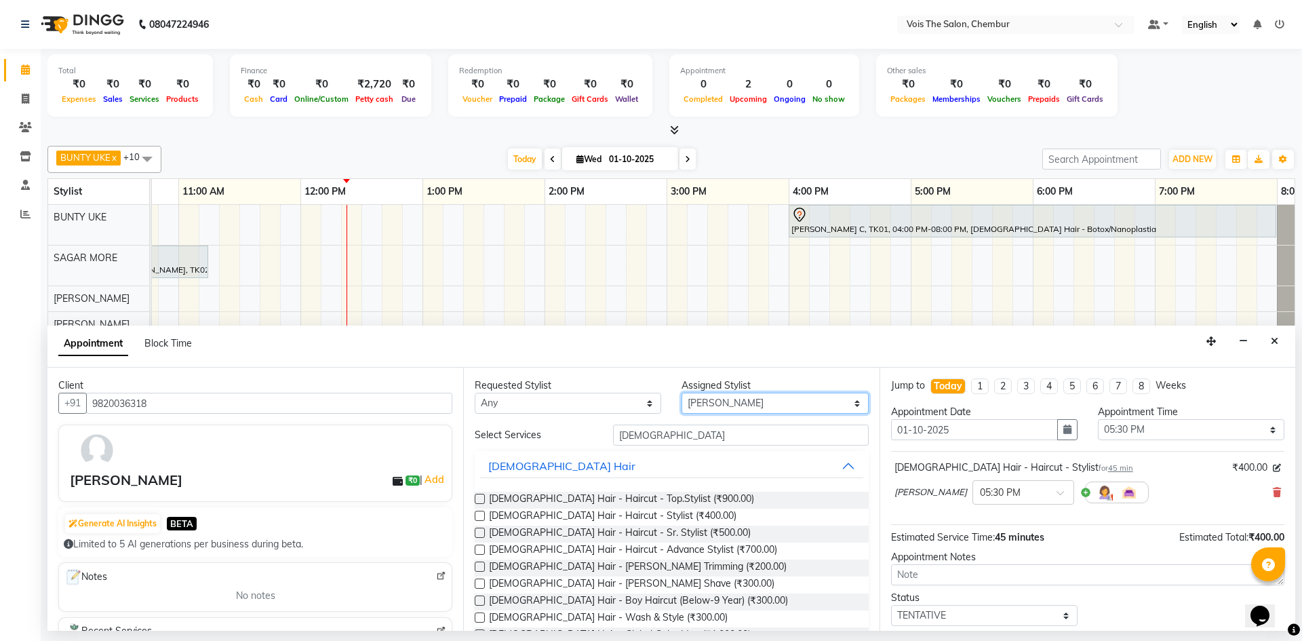
click at [848, 399] on select "Select admin BUNTY UKE COUNTER SALE GANESH [PERSON_NAME] [PERSON_NAME] [PERSON_…" at bounding box center [775, 403] width 186 height 21
select select "87896"
click at [682, 393] on select "Select admin BUNTY UKE COUNTER SALE GANESH [PERSON_NAME] [PERSON_NAME] [PERSON_…" at bounding box center [775, 403] width 186 height 21
click at [690, 432] on input "[DEMOGRAPHIC_DATA]" at bounding box center [741, 435] width 256 height 21
type input "M"
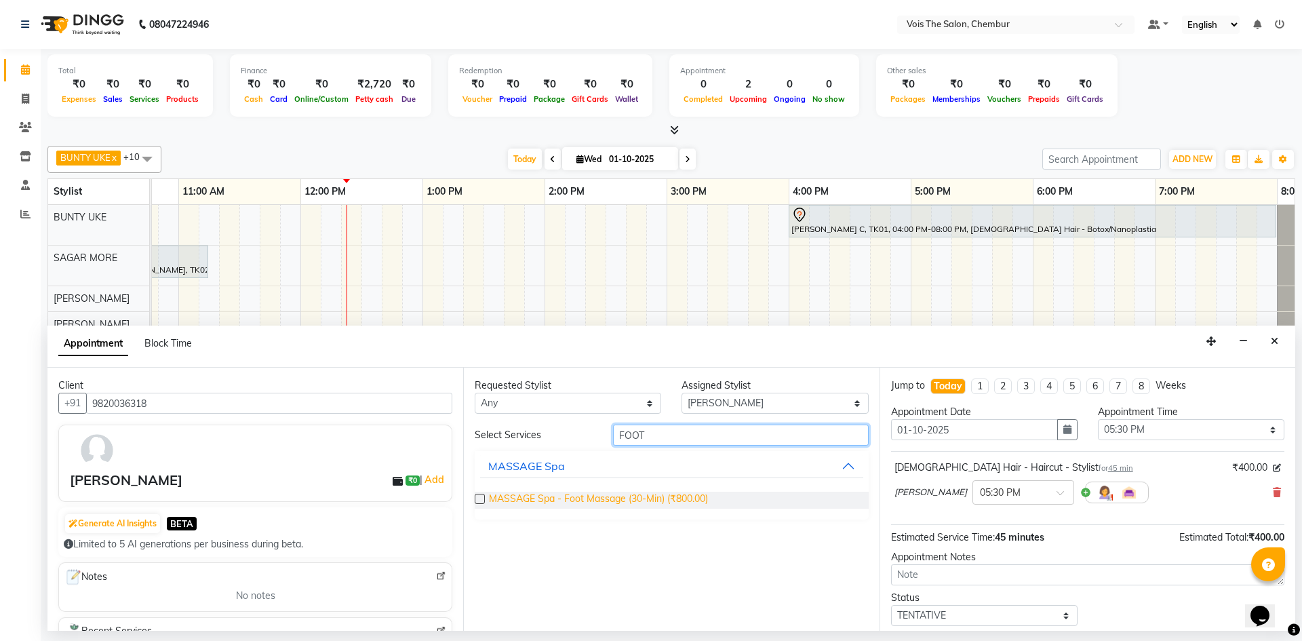
type input "FOOT"
click at [616, 502] on span "MASSAGE Spa - Foot Massage (30-Min) (₹800.00)" at bounding box center [598, 500] width 219 height 17
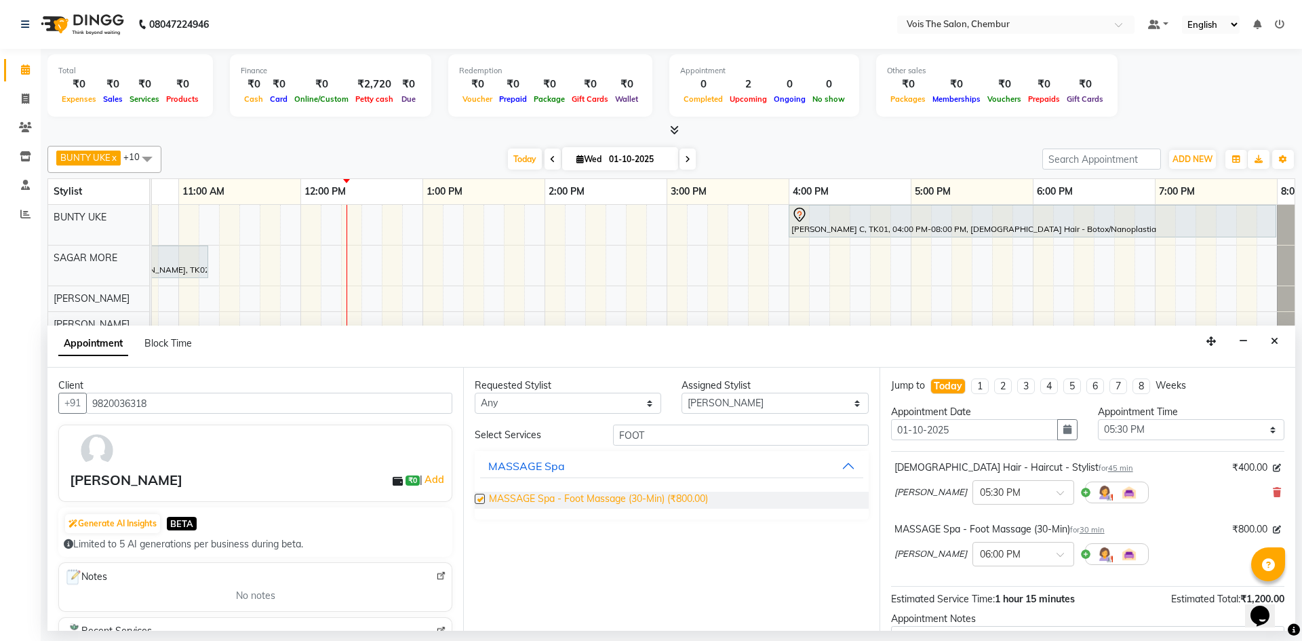
checkbox input "false"
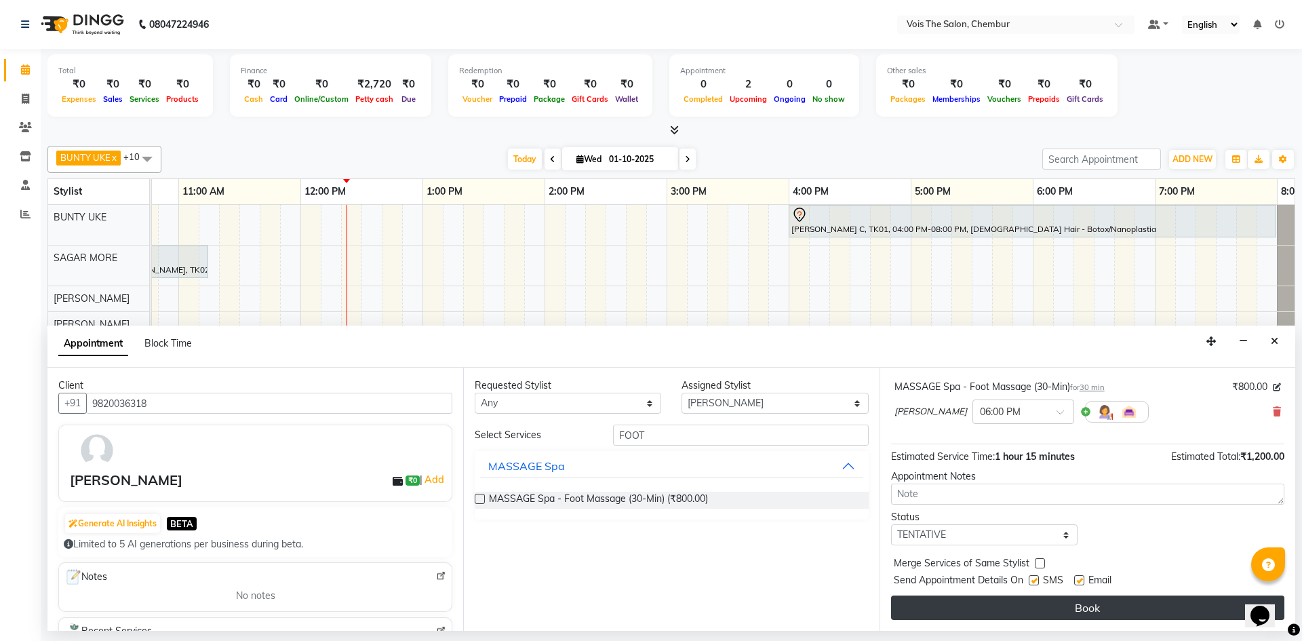
click at [1152, 614] on button "Book" at bounding box center [1087, 607] width 393 height 24
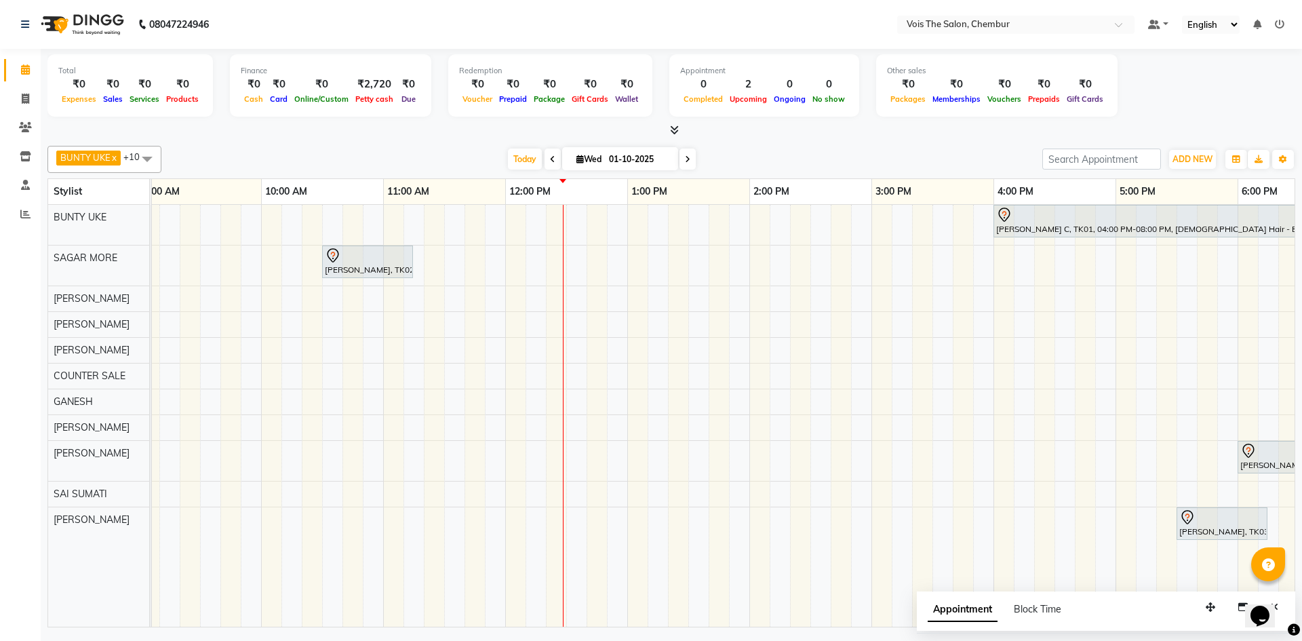
scroll to position [0, 0]
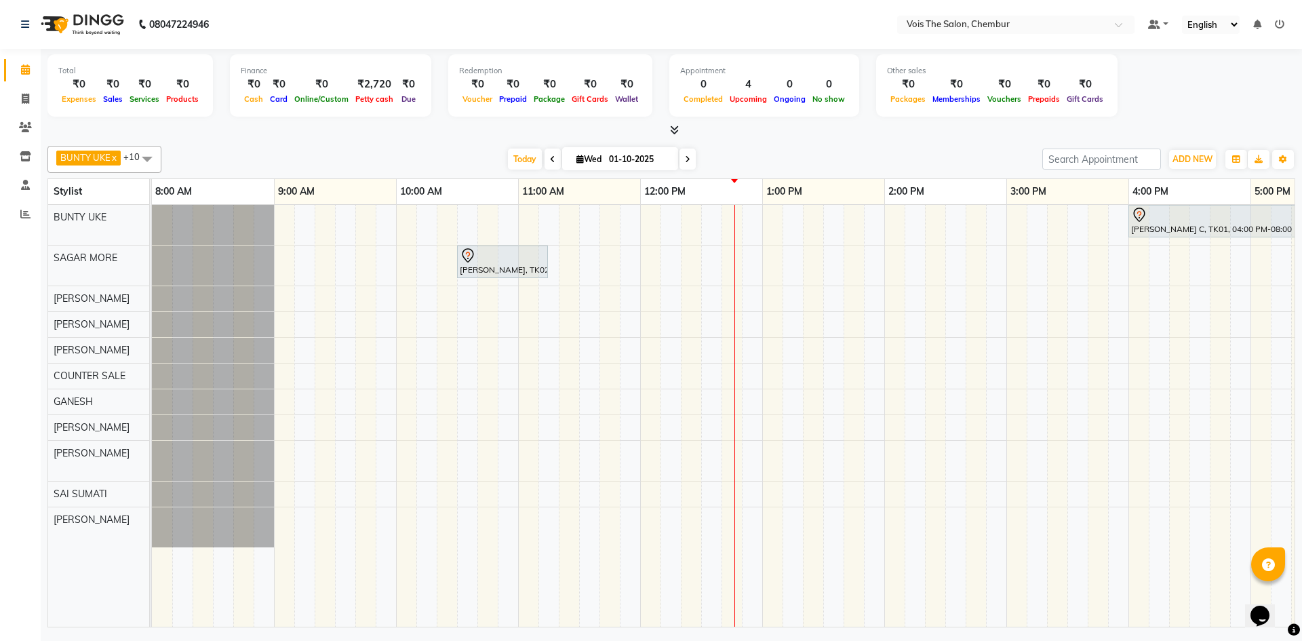
click at [727, 327] on div "[PERSON_NAME] C, TK01, 04:00 PM-08:00 PM, [DEMOGRAPHIC_DATA] Hair - Botox/Nanop…" at bounding box center [1067, 416] width 1831 height 422
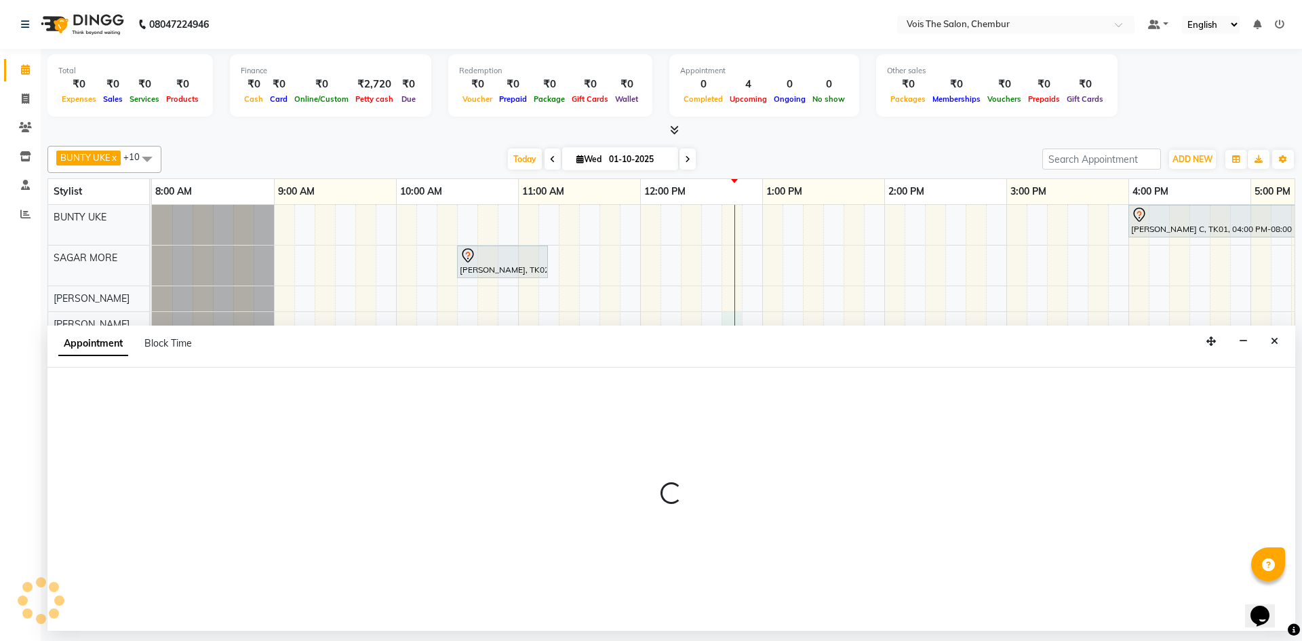
select select "79330"
select select "tentative"
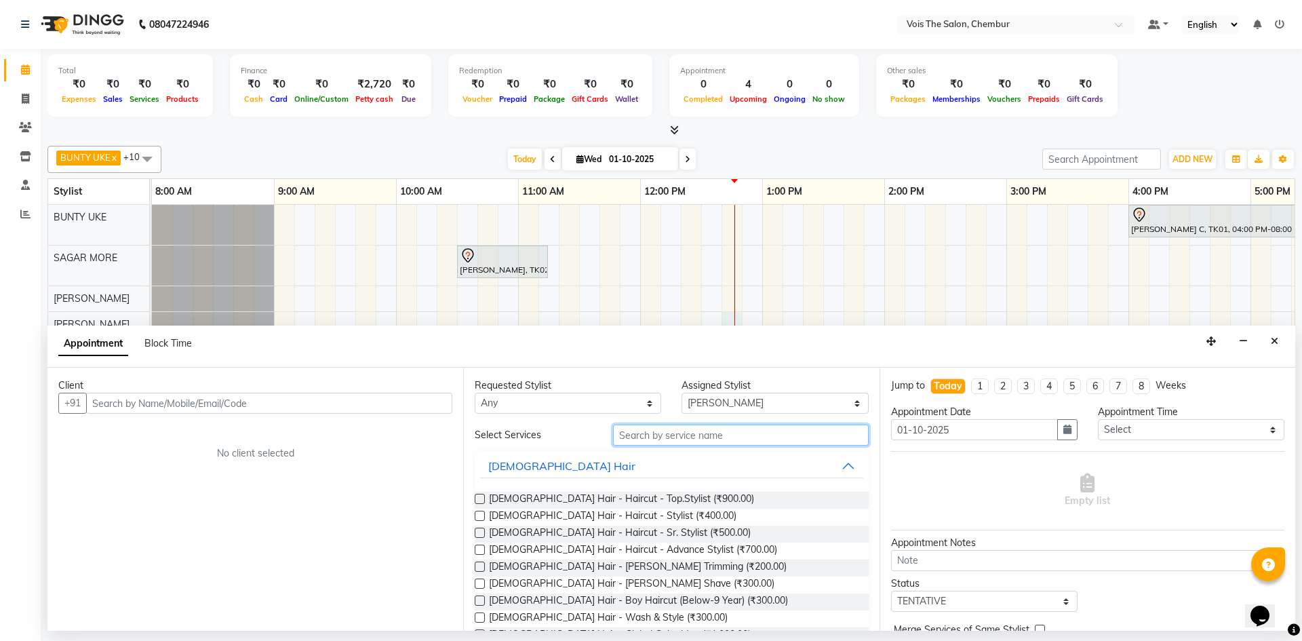
click at [654, 433] on input "text" at bounding box center [741, 435] width 256 height 21
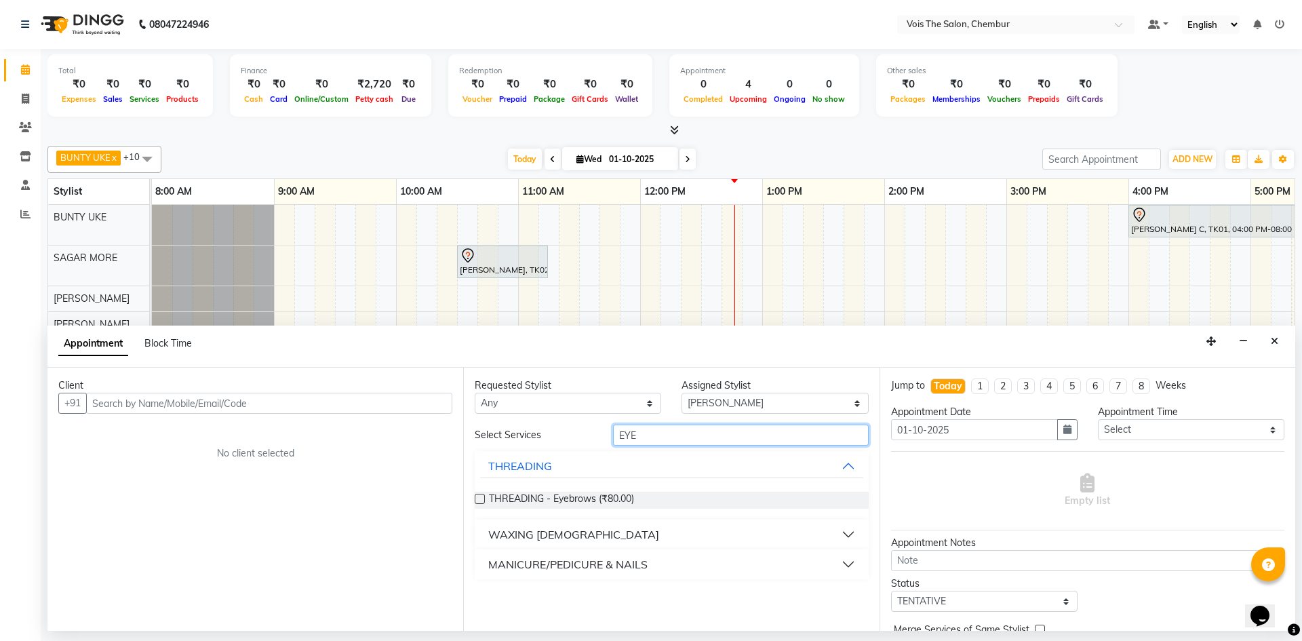
type input "EYE"
click at [646, 500] on div "THREADING - Eyebrows (₹80.00)" at bounding box center [671, 500] width 393 height 17
click at [631, 498] on span "THREADING - Eyebrows (₹80.00)" at bounding box center [561, 500] width 145 height 17
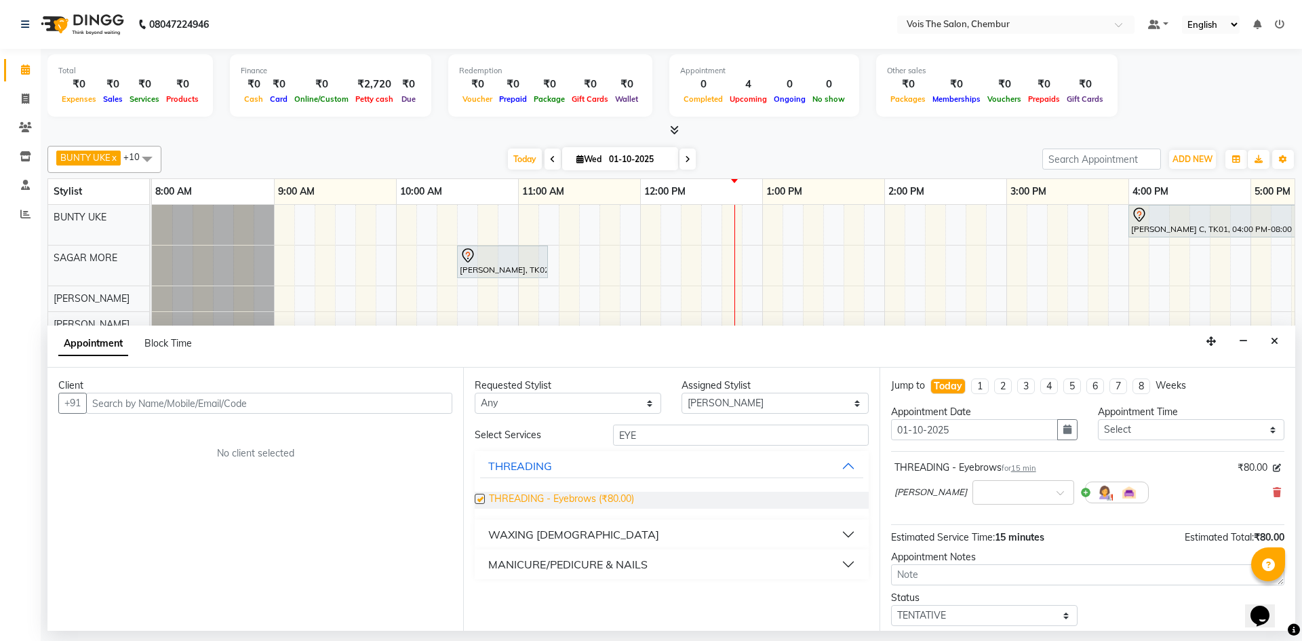
checkbox input "false"
click at [652, 437] on input "EYE" at bounding box center [741, 435] width 256 height 21
type input "E"
type input "UPPER"
click at [852, 531] on button "WAXING [DEMOGRAPHIC_DATA]" at bounding box center [671, 534] width 382 height 24
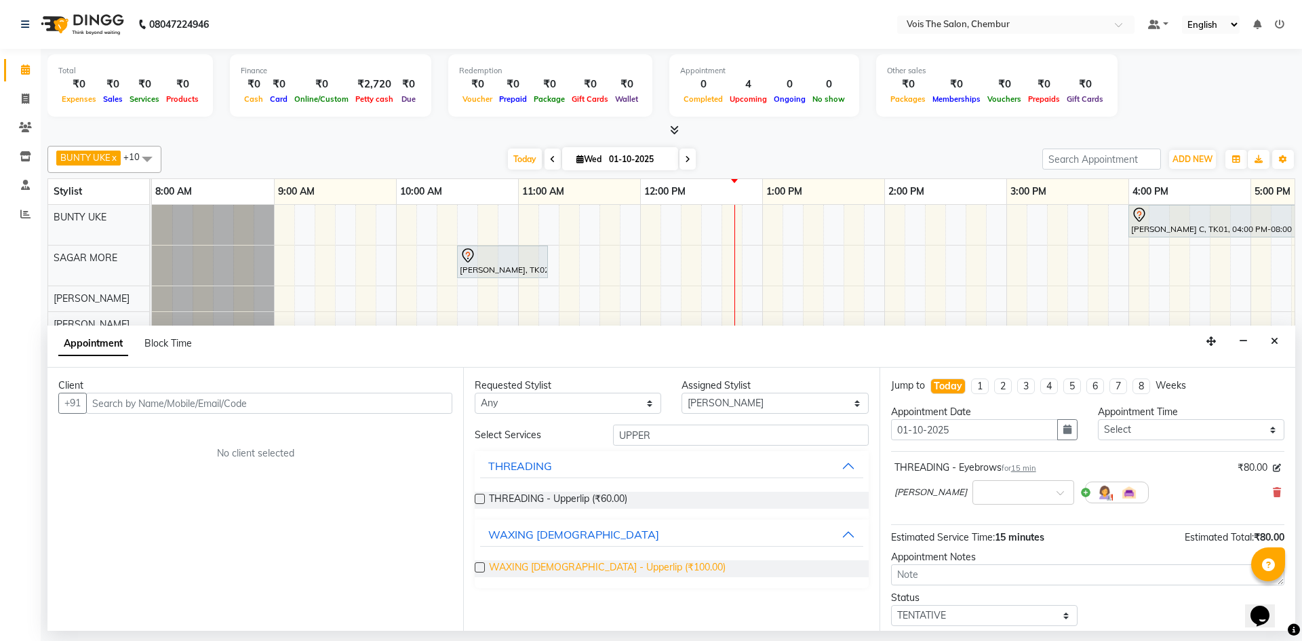
click at [632, 571] on span "WAXING [DEMOGRAPHIC_DATA] - Upperlip (₹100.00)" at bounding box center [607, 568] width 237 height 17
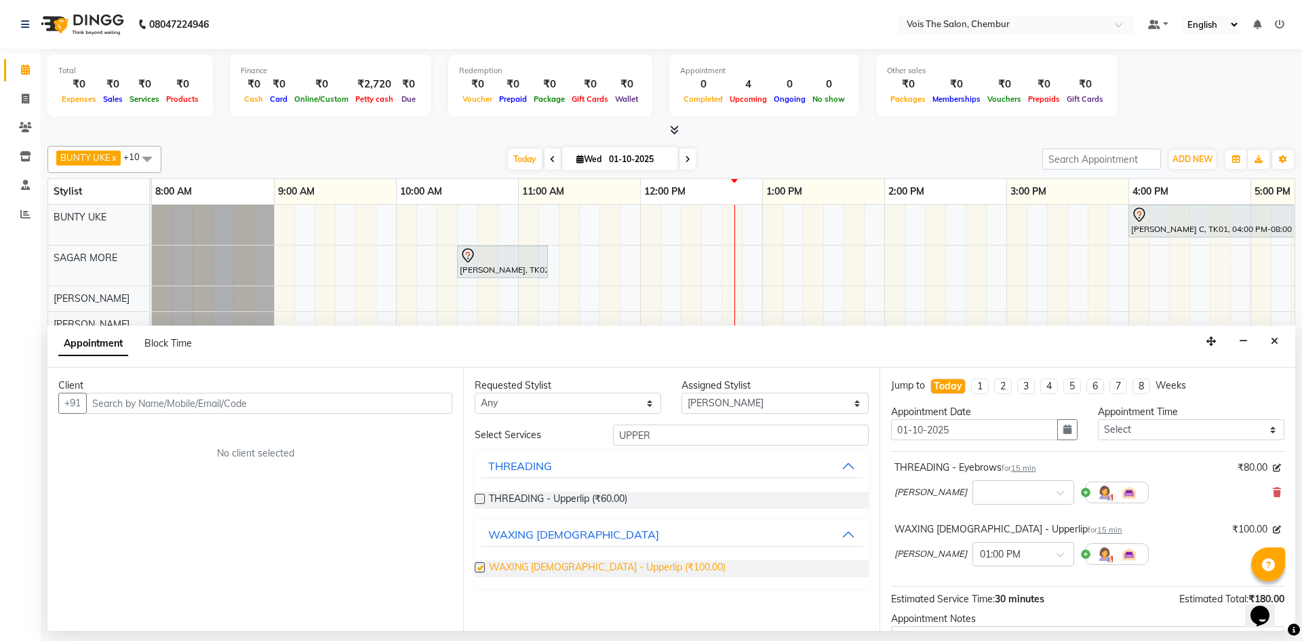
checkbox input "false"
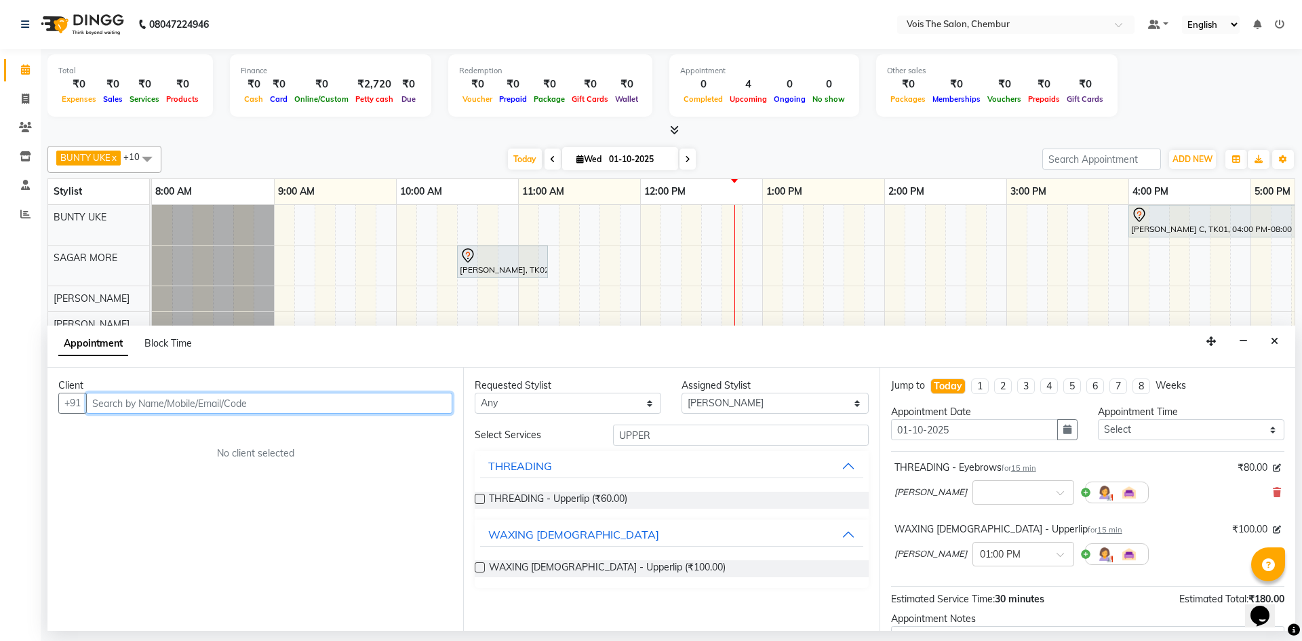
click at [273, 402] on input "text" at bounding box center [269, 403] width 366 height 21
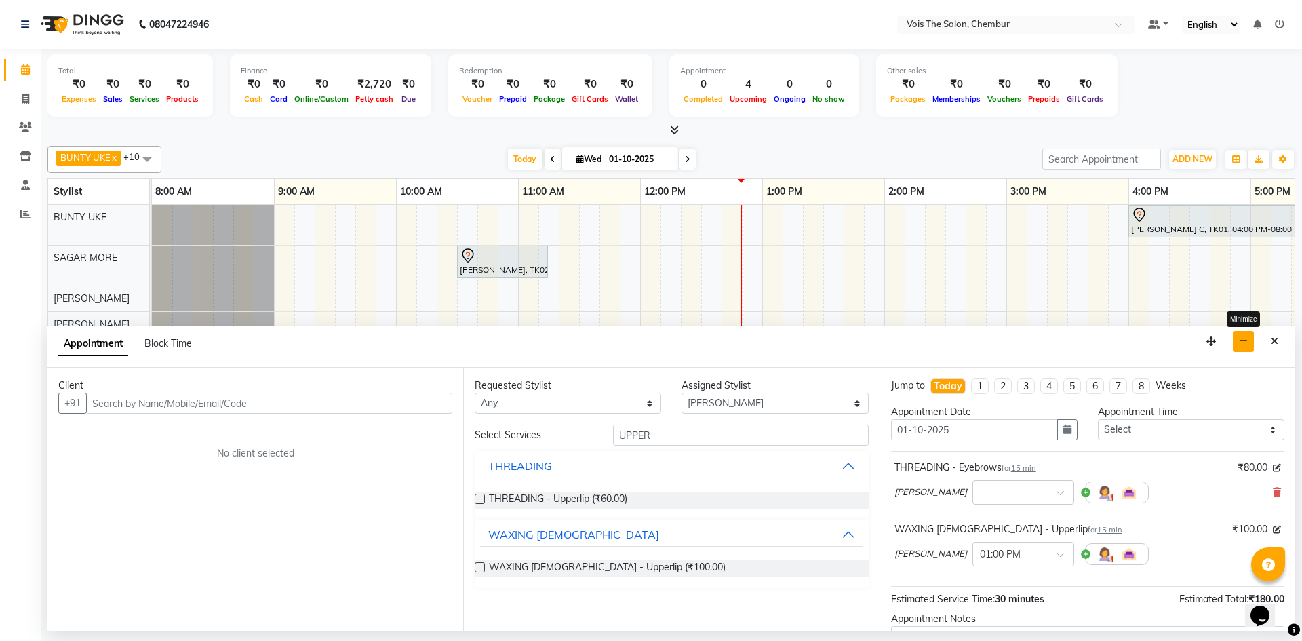
click at [1238, 340] on button "button" at bounding box center [1243, 341] width 21 height 21
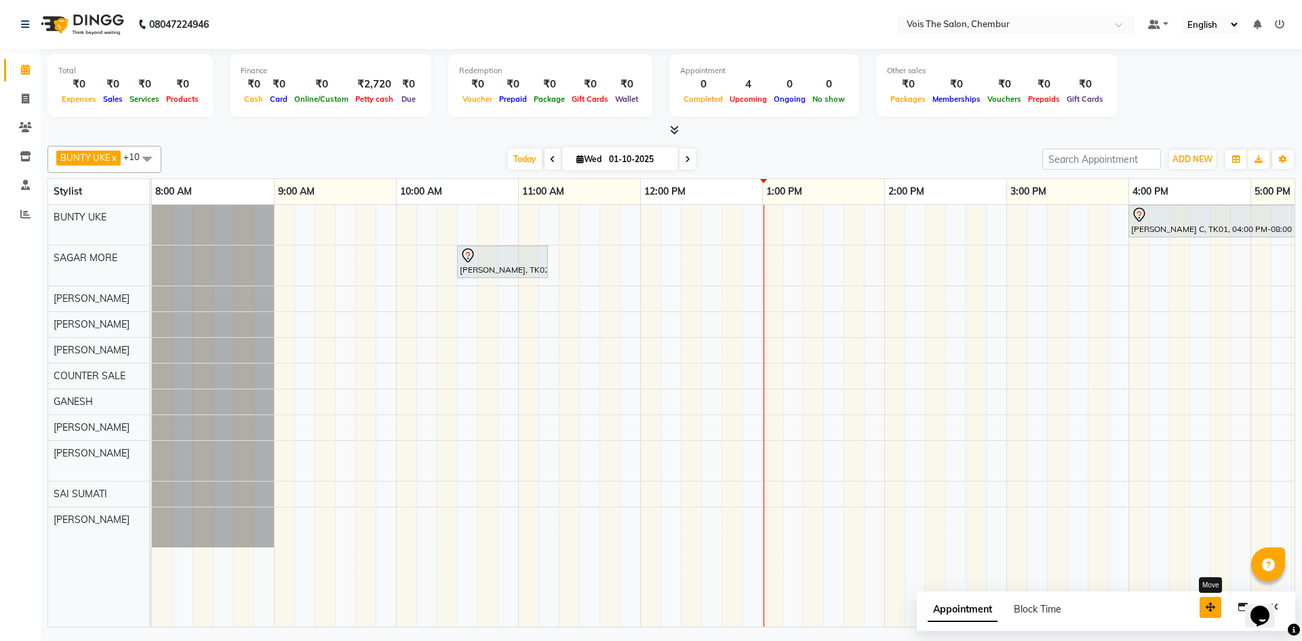
click at [1214, 607] on icon "button" at bounding box center [1210, 606] width 9 height 9
click at [653, 330] on div "[PERSON_NAME] C, TK01, 04:00 PM-08:00 PM, [DEMOGRAPHIC_DATA] Hair - Botox/Nanop…" at bounding box center [1067, 416] width 1831 height 422
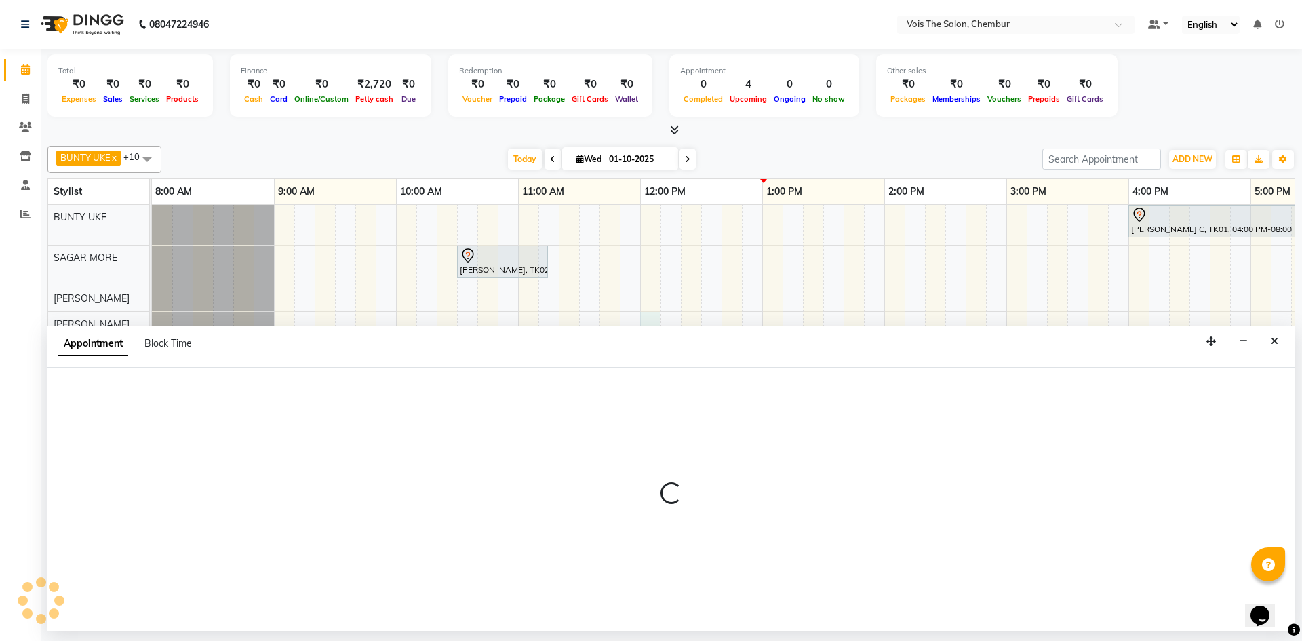
select select "79330"
select select "720"
select select "tentative"
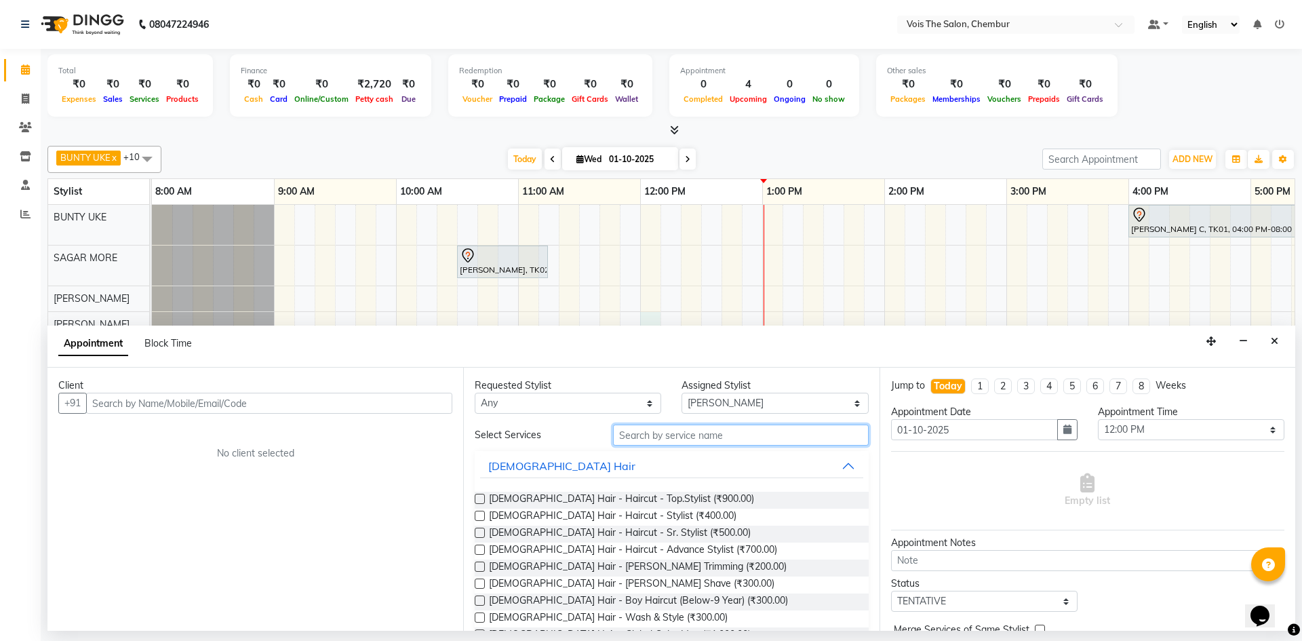
click at [645, 435] on input "text" at bounding box center [741, 435] width 256 height 21
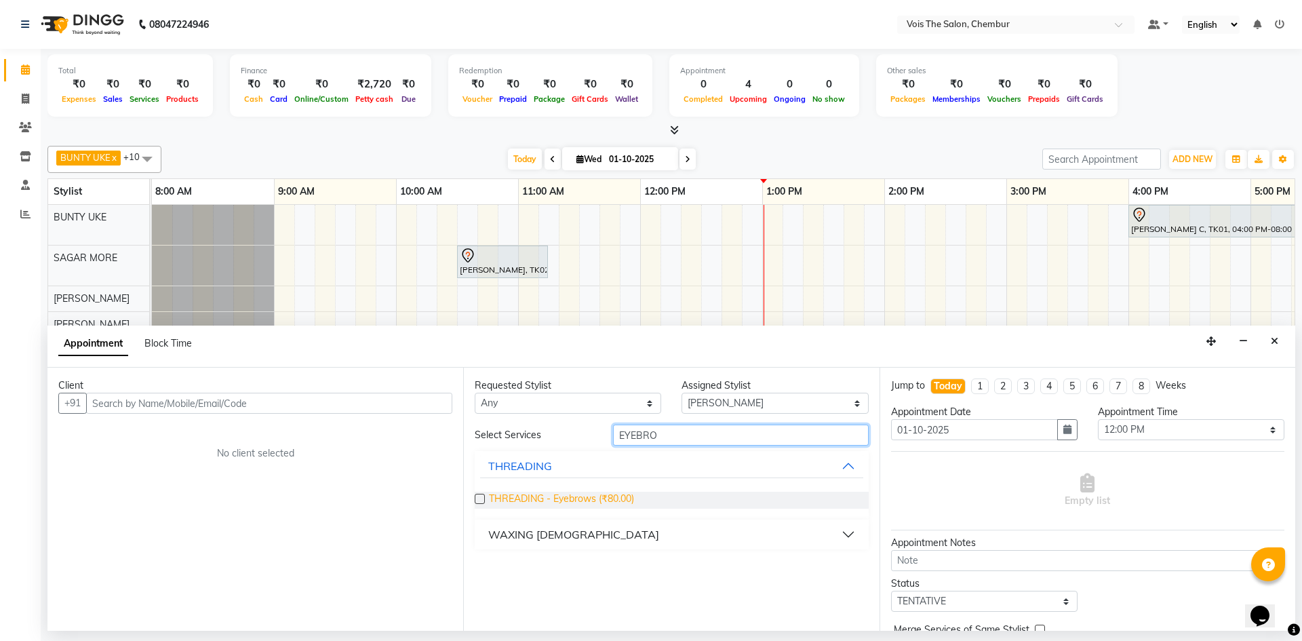
type input "EYEBRO"
click at [540, 503] on span "THREADING - Eyebrows (₹80.00)" at bounding box center [561, 500] width 145 height 17
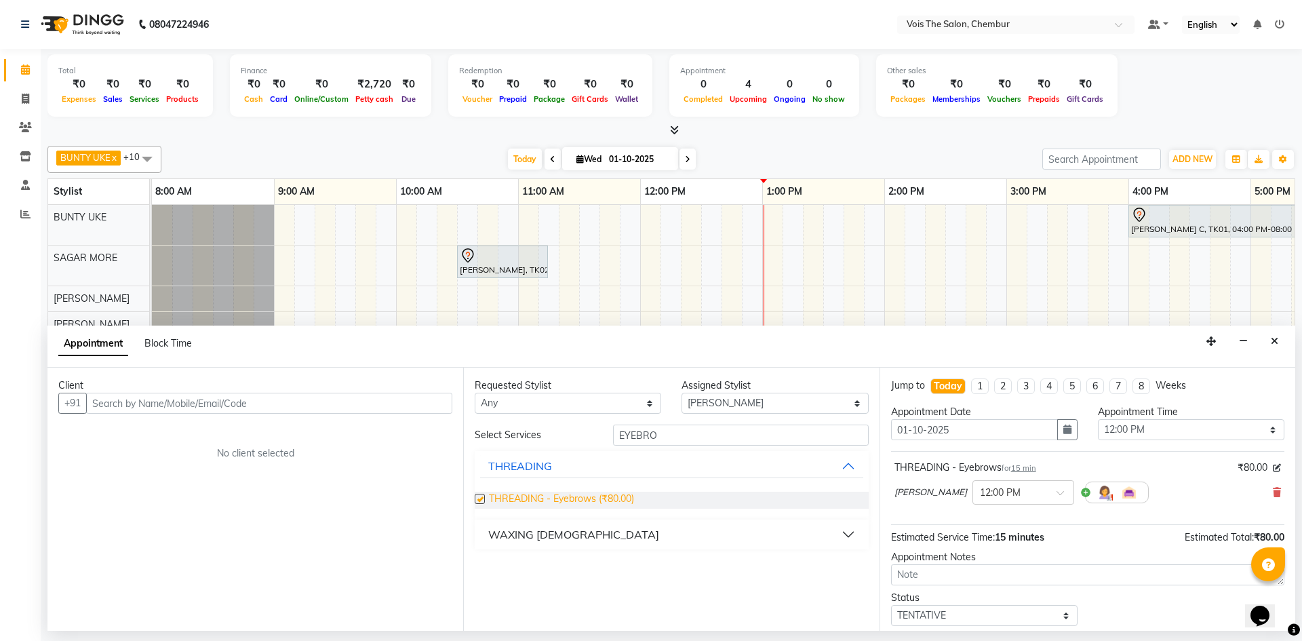
checkbox input "false"
click at [689, 433] on input "EYEBRO" at bounding box center [741, 435] width 256 height 21
type input "E"
type input "UPPER"
click at [553, 526] on div "WAXING [DEMOGRAPHIC_DATA]" at bounding box center [573, 534] width 171 height 16
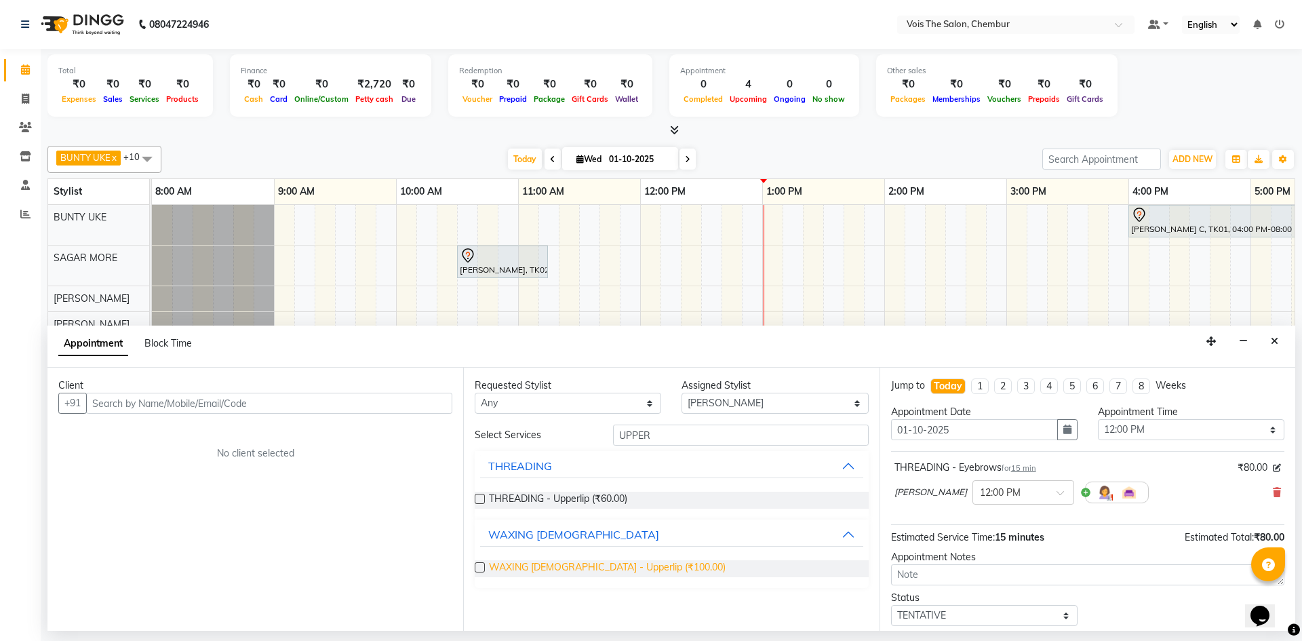
click at [581, 568] on span "WAXING [DEMOGRAPHIC_DATA] - Upperlip (₹100.00)" at bounding box center [607, 568] width 237 height 17
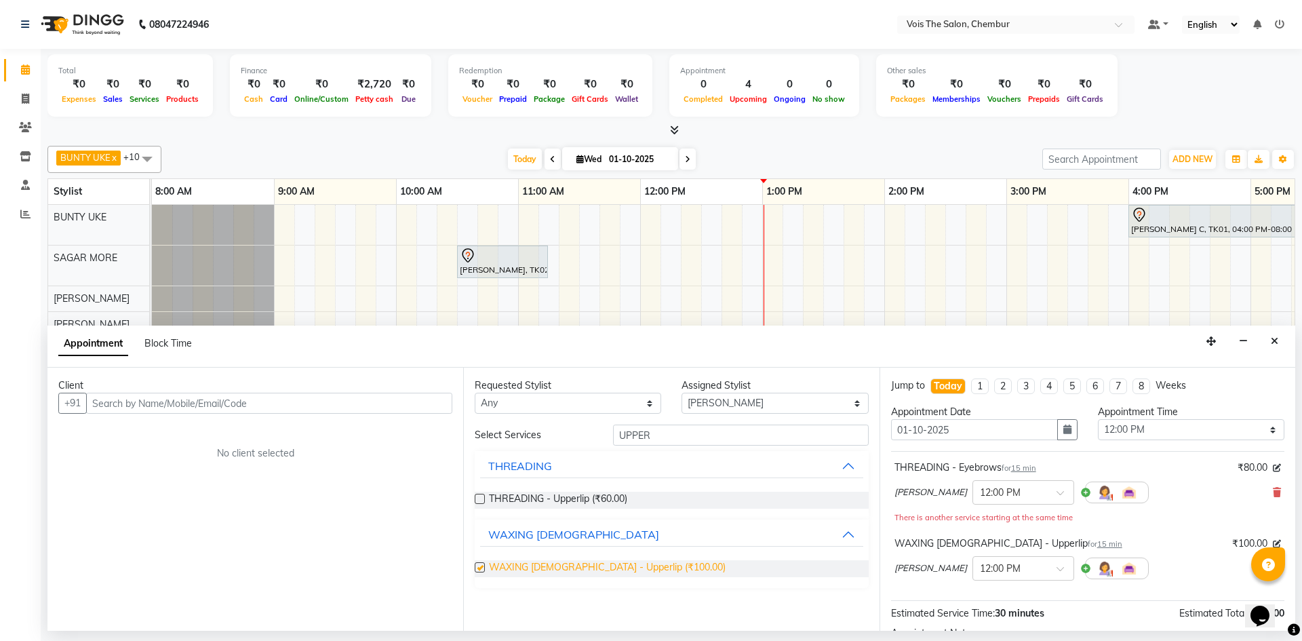
checkbox input "false"
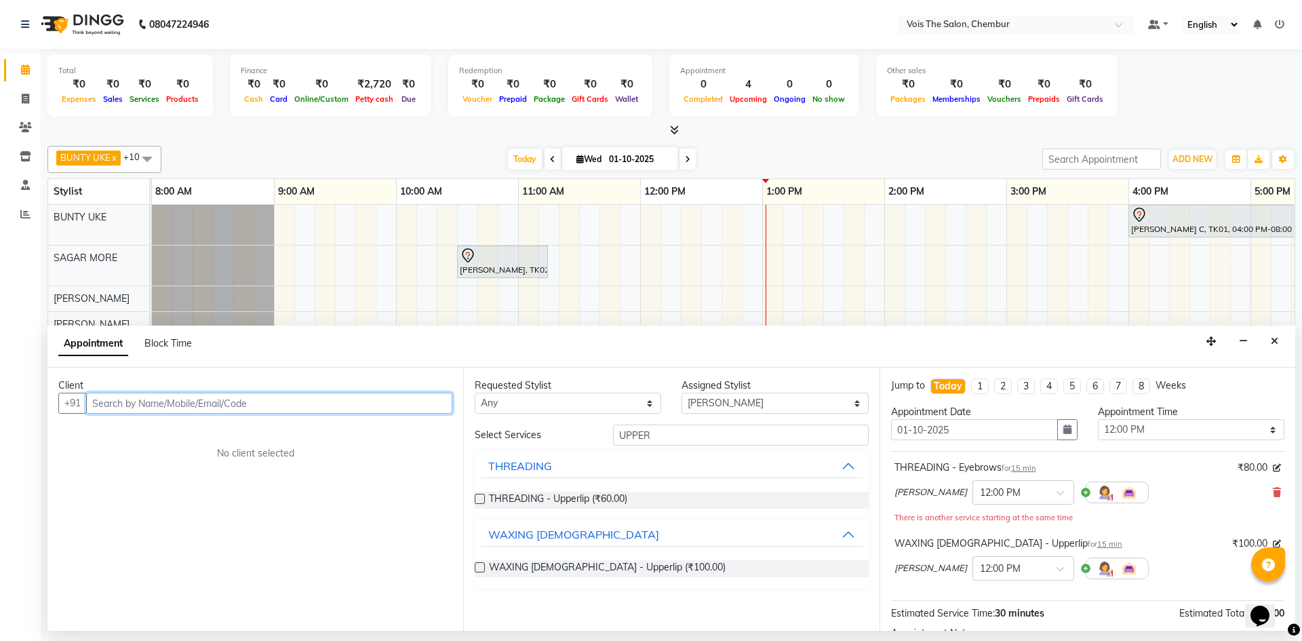
click at [279, 404] on input "text" at bounding box center [269, 403] width 366 height 21
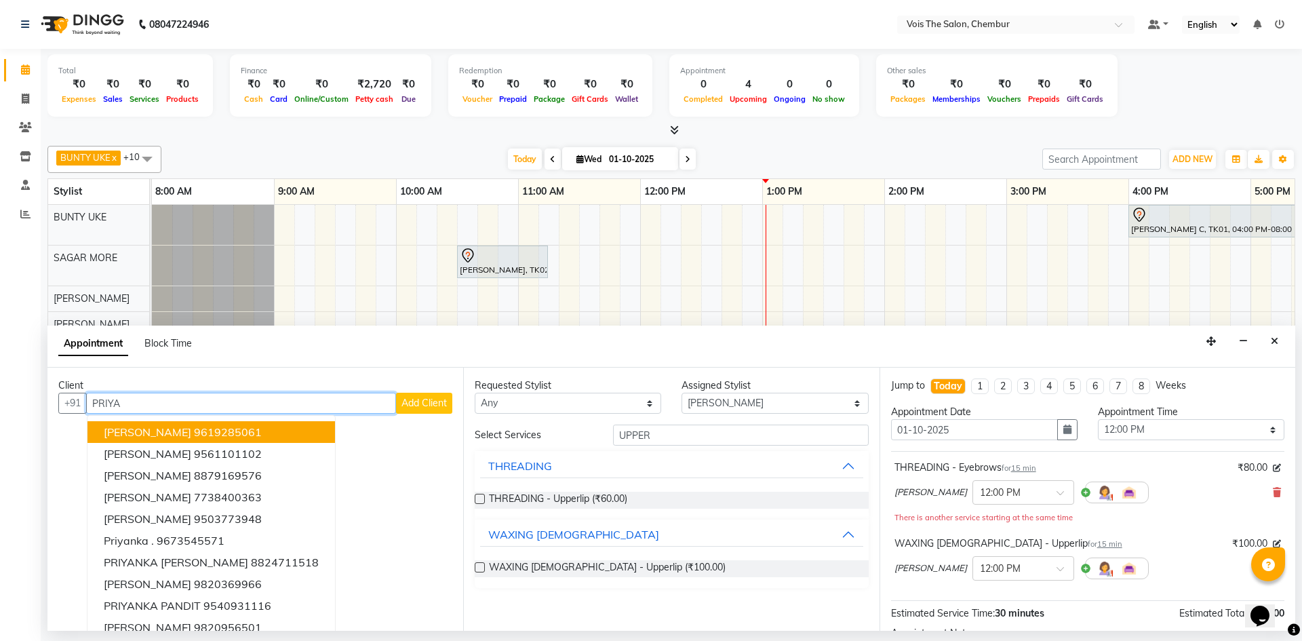
type input "PRIYA"
click at [401, 397] on span "Add Client" at bounding box center [423, 403] width 45 height 12
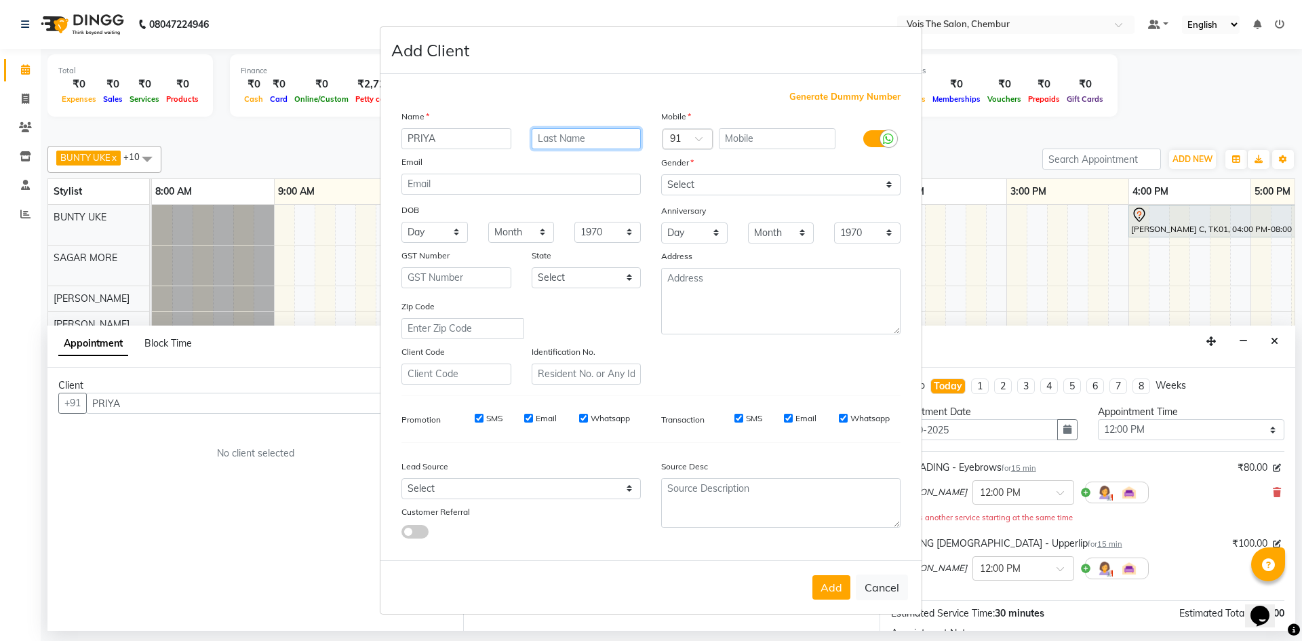
click at [569, 140] on input "text" at bounding box center [587, 138] width 110 height 21
click at [420, 142] on input "PRIYA" at bounding box center [456, 138] width 110 height 21
click at [598, 149] on div "Name PRIYA NAGRA Email DOB Day 01 02 03 04 05 06 07 08 09 10 11 12 13 14 15 16 …" at bounding box center [521, 246] width 260 height 275
click at [593, 134] on input "NAGRA" at bounding box center [587, 138] width 110 height 21
type input "[PERSON_NAME]"
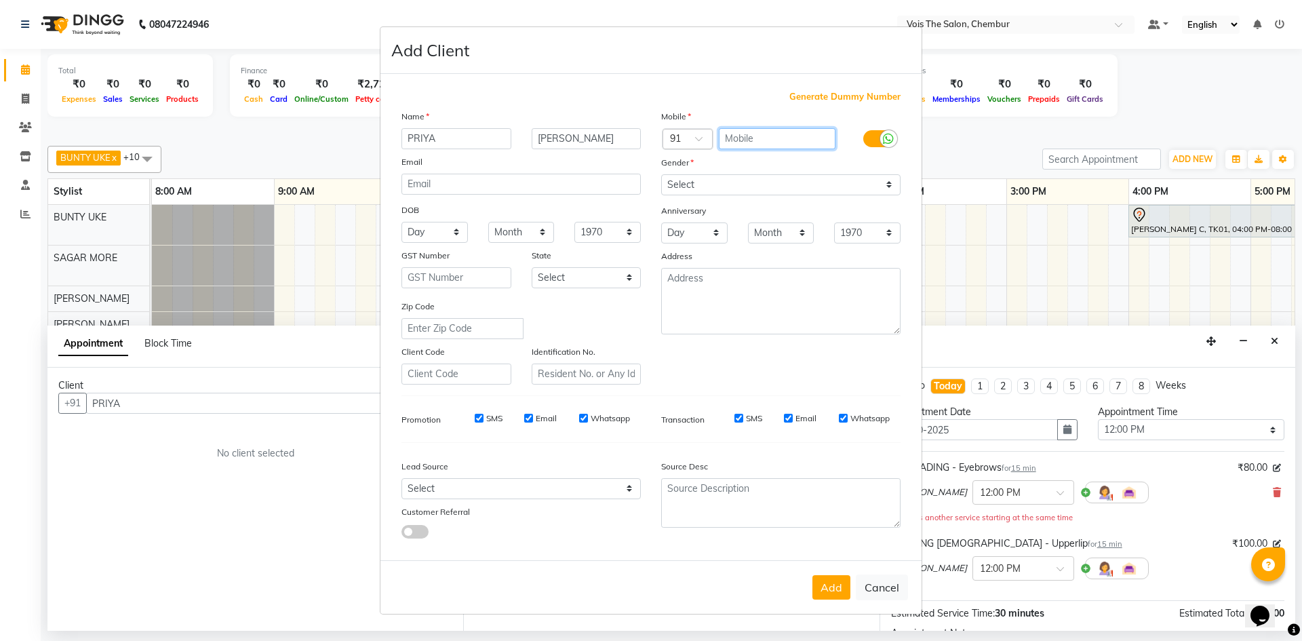
click at [748, 137] on input "text" at bounding box center [777, 138] width 117 height 21
click at [746, 138] on input "998750" at bounding box center [777, 138] width 117 height 21
click at [773, 136] on input "9987850" at bounding box center [777, 138] width 117 height 21
type input "9987850282"
click at [777, 189] on select "Select [DEMOGRAPHIC_DATA] [DEMOGRAPHIC_DATA] Other Prefer Not To Say" at bounding box center [780, 184] width 239 height 21
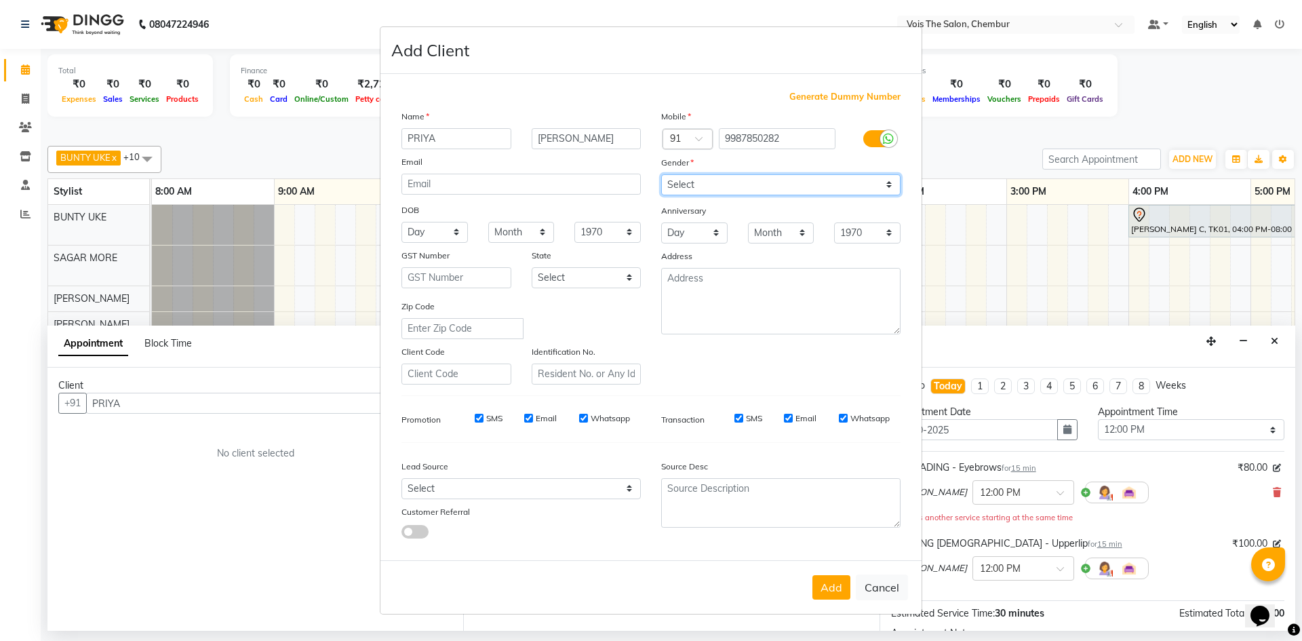
select select "[DEMOGRAPHIC_DATA]"
click at [661, 174] on select "Select [DEMOGRAPHIC_DATA] [DEMOGRAPHIC_DATA] Other Prefer Not To Say" at bounding box center [780, 184] width 239 height 21
click at [832, 595] on button "Add" at bounding box center [831, 587] width 38 height 24
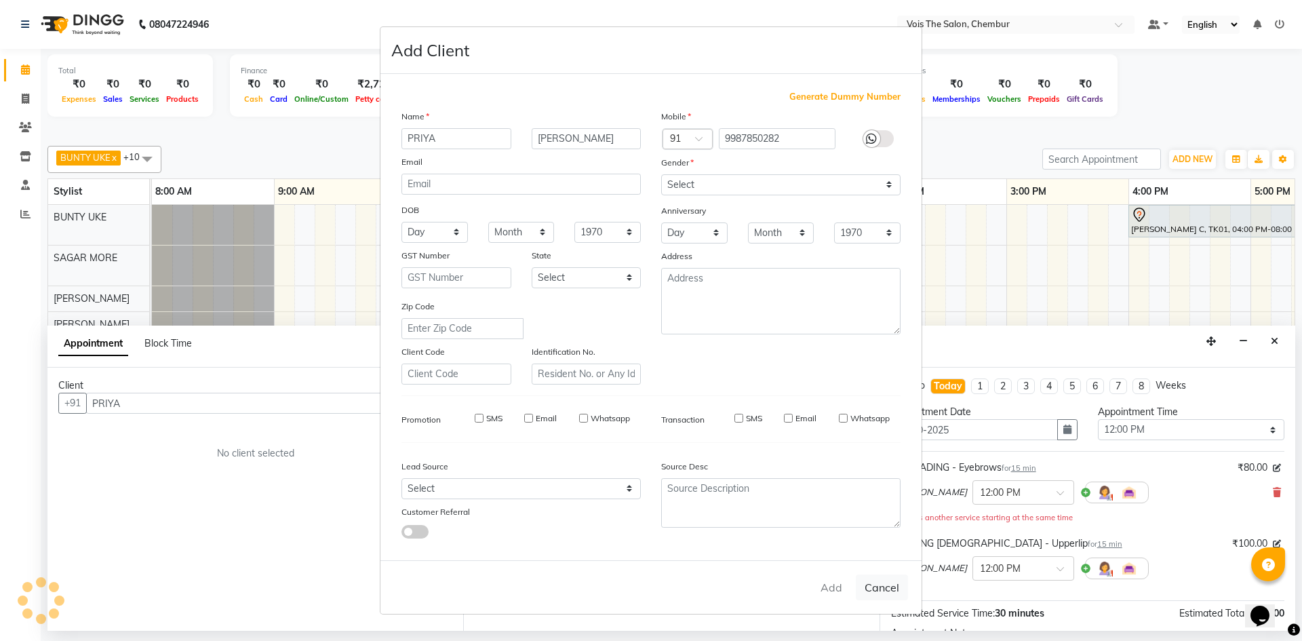
type input "9987850282"
select select
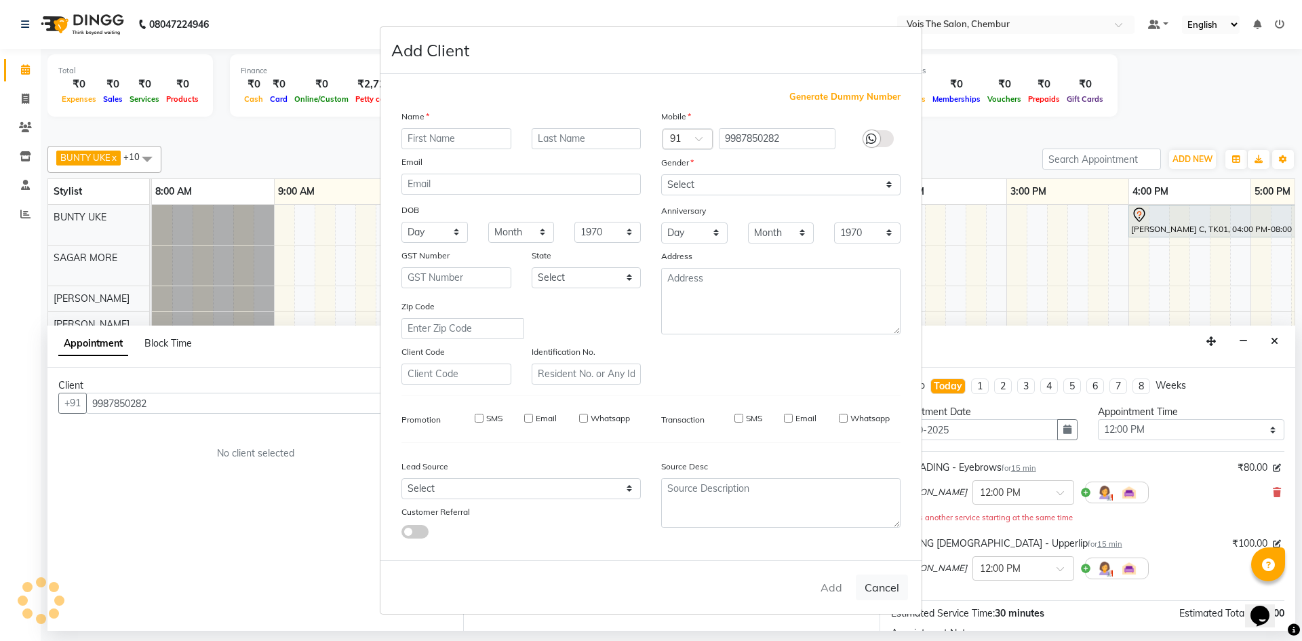
select select
checkbox input "false"
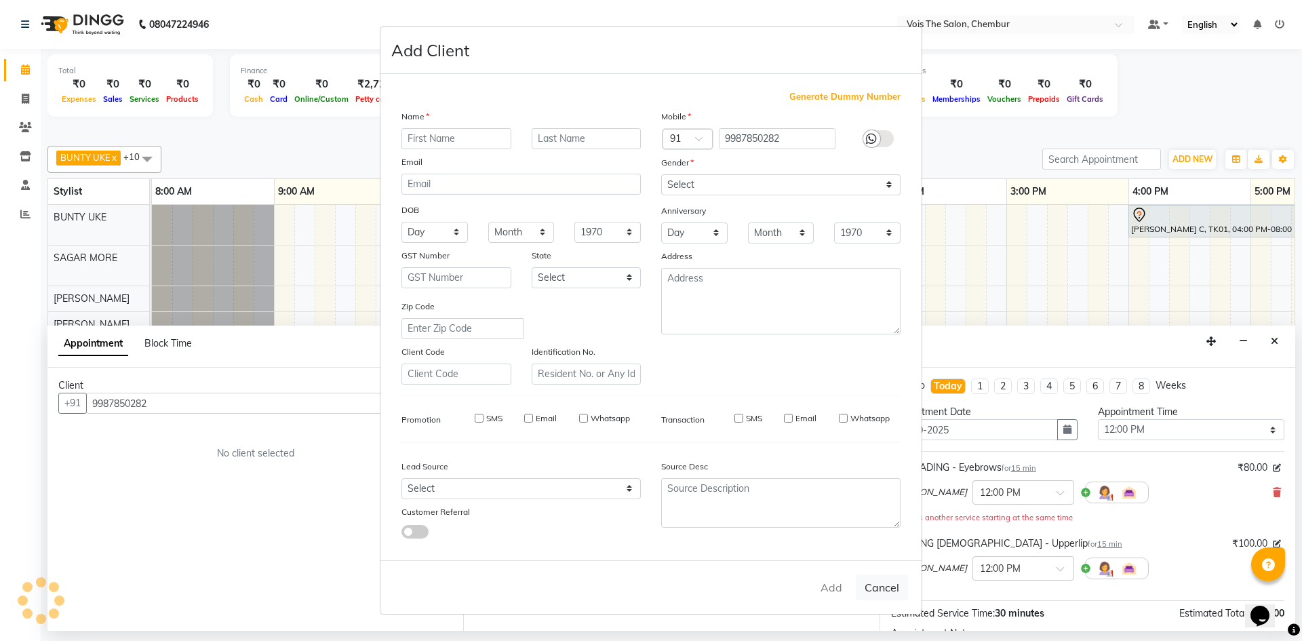
checkbox input "false"
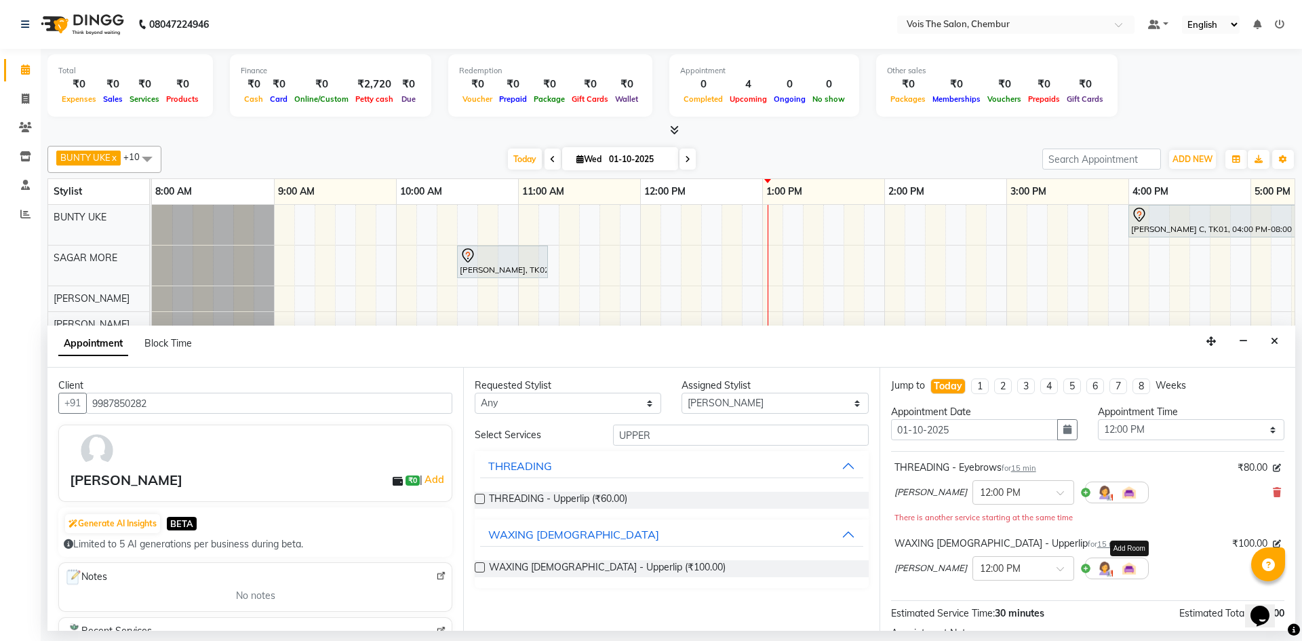
scroll to position [157, 0]
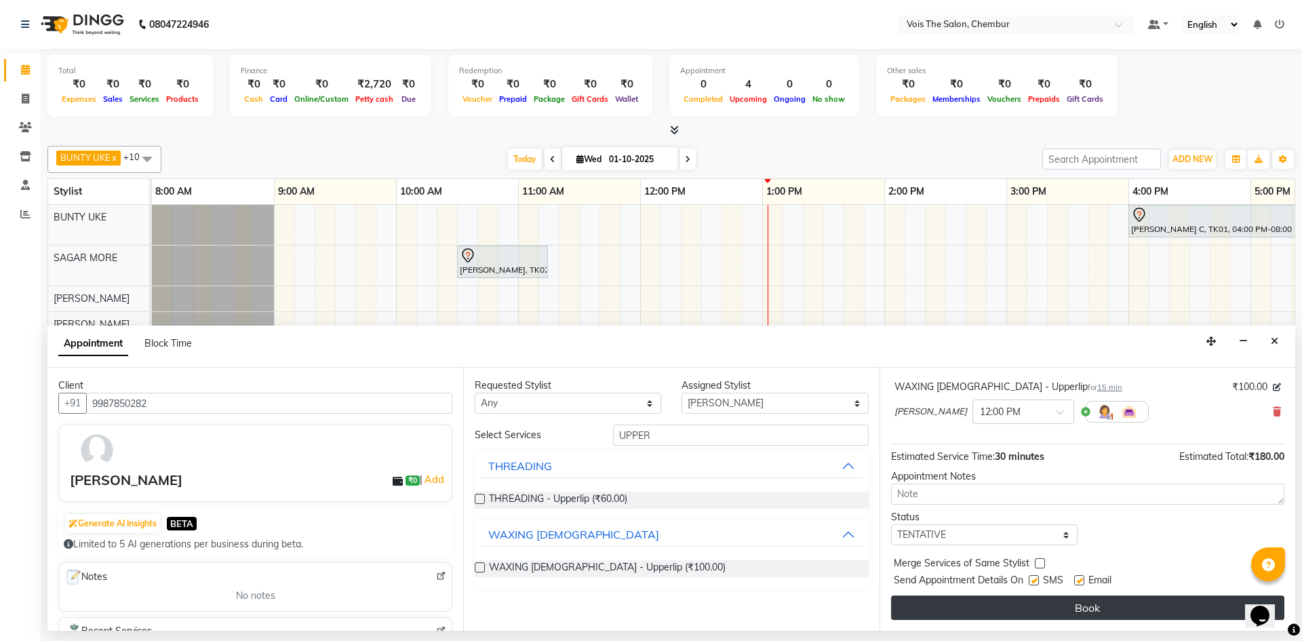
click at [1122, 611] on button "Book" at bounding box center [1087, 607] width 393 height 24
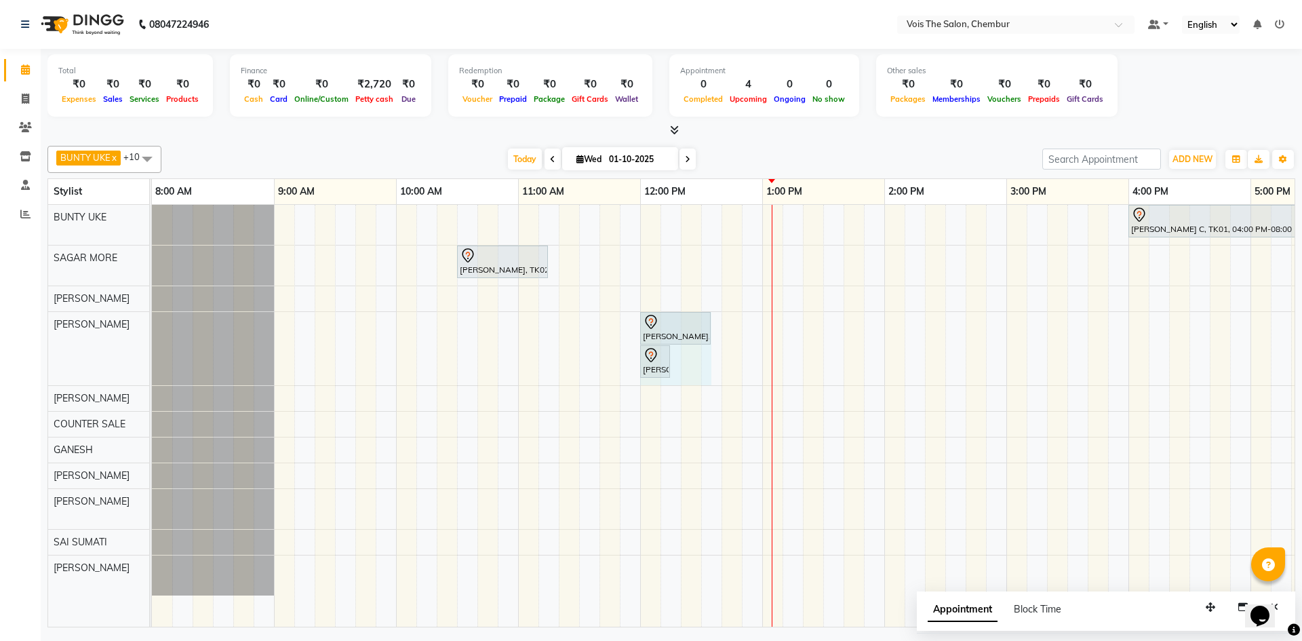
drag, startPoint x: 699, startPoint y: 370, endPoint x: 709, endPoint y: 363, distance: 12.6
click at [708, 371] on div "[PERSON_NAME], TK04, 12:00 PM-12:15 PM, THREADING - Eyebrows PRIYA NAGRAJ, TK04…" at bounding box center [1067, 348] width 1831 height 73
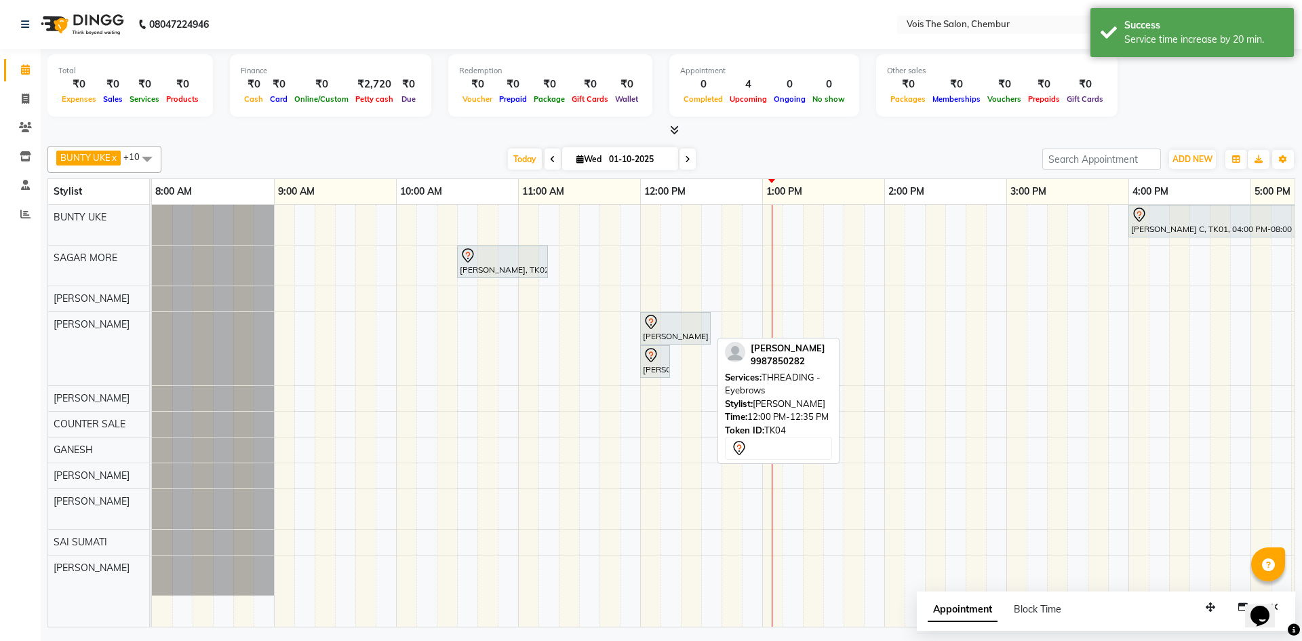
click at [656, 328] on icon at bounding box center [651, 322] width 16 height 16
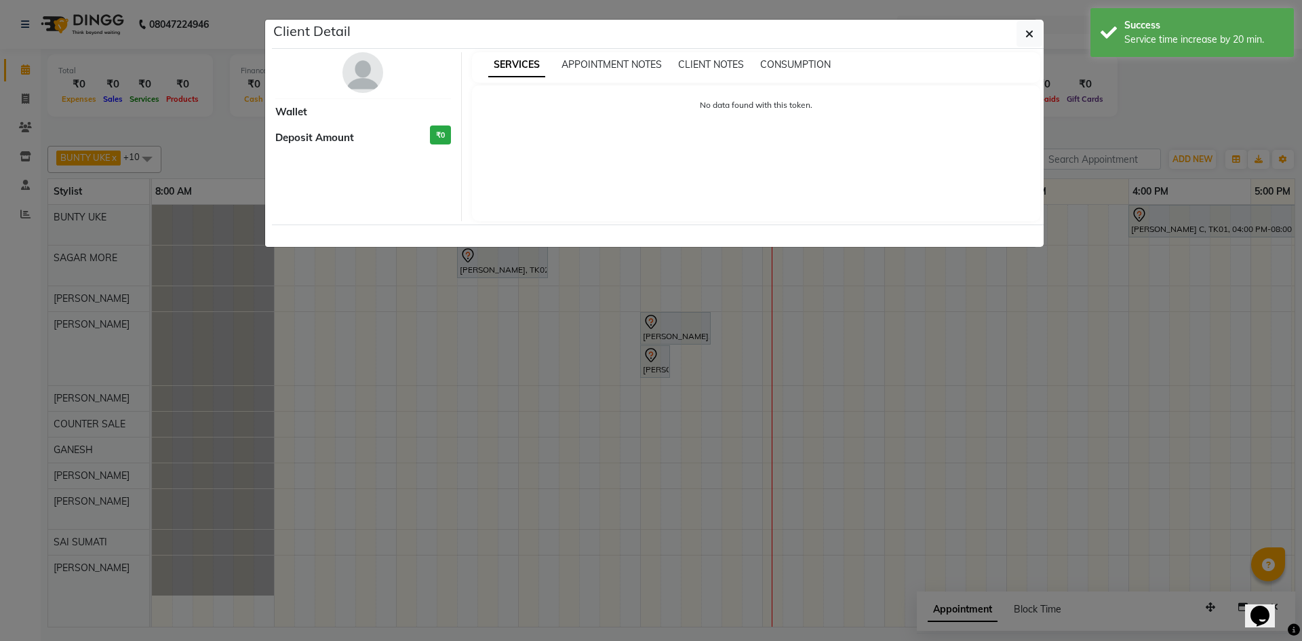
select select "7"
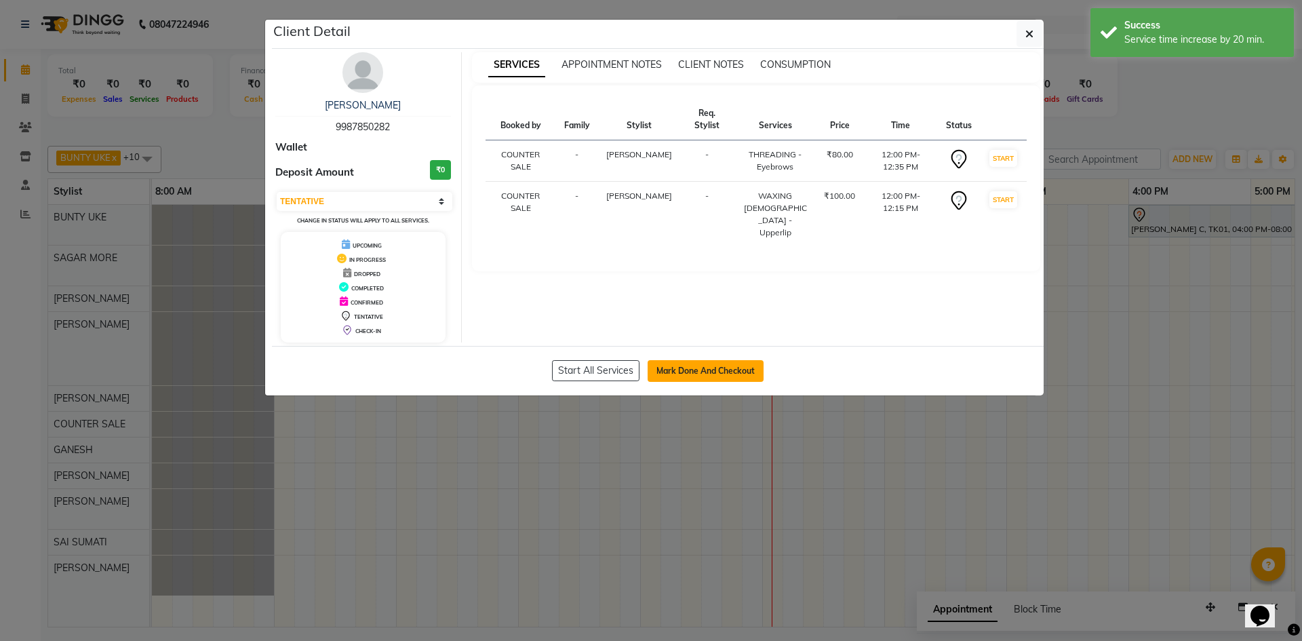
click at [732, 370] on button "Mark Done And Checkout" at bounding box center [706, 371] width 116 height 22
select select "service"
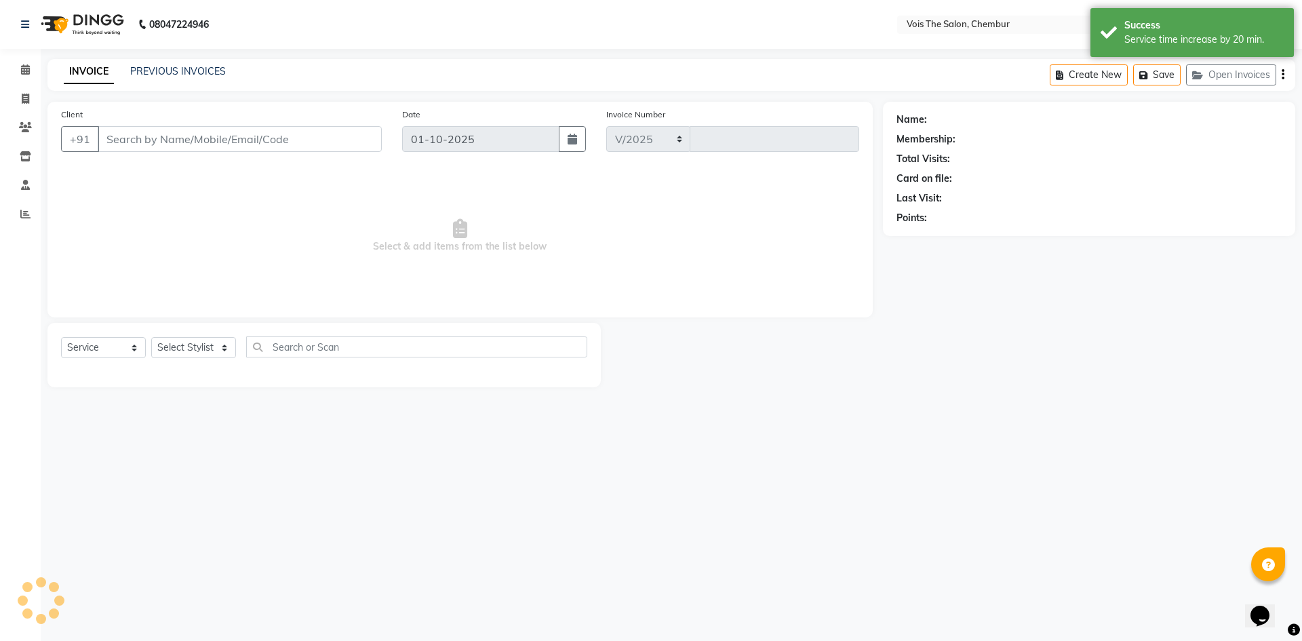
select select "8261"
type input "1008"
click at [310, 142] on input "Client" at bounding box center [240, 139] width 284 height 26
type input "9987850282"
select select "79330"
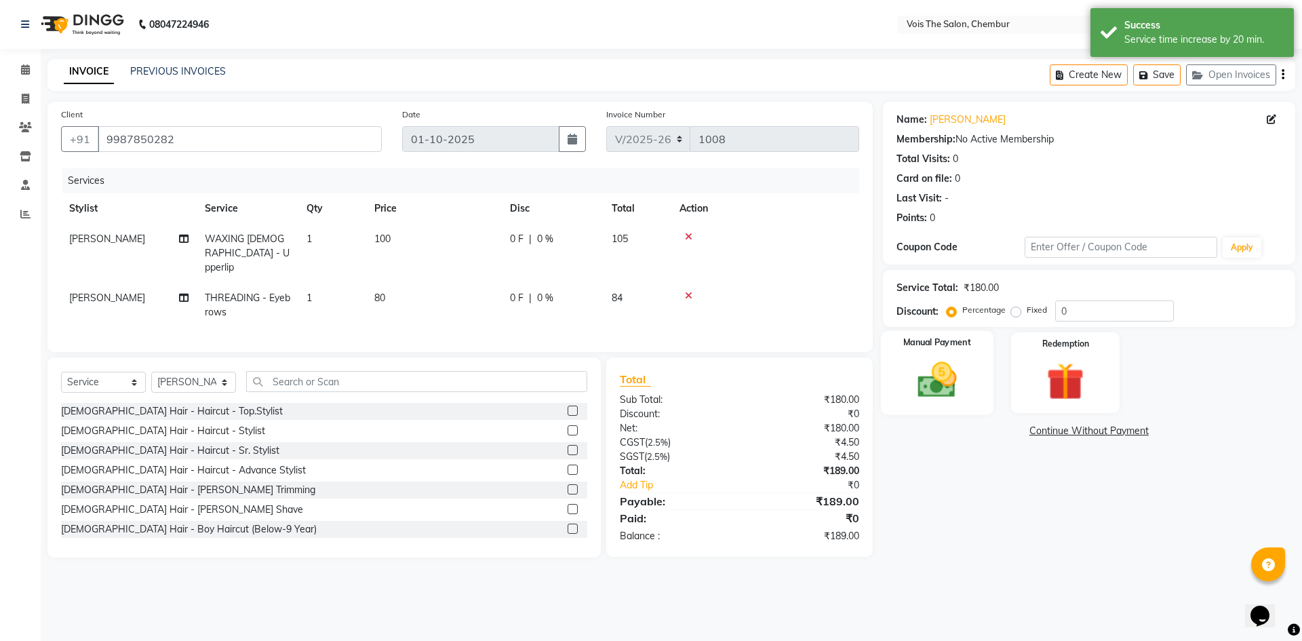
click at [935, 380] on img at bounding box center [936, 379] width 63 height 45
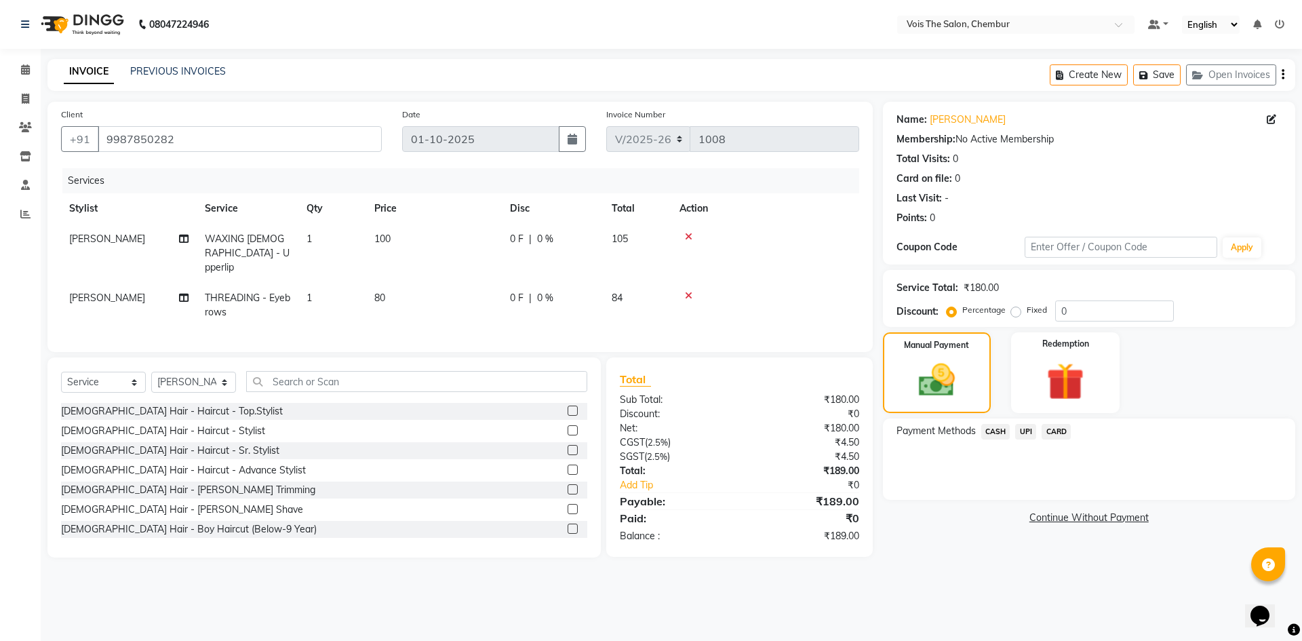
click at [1000, 426] on span "CASH" at bounding box center [995, 432] width 29 height 16
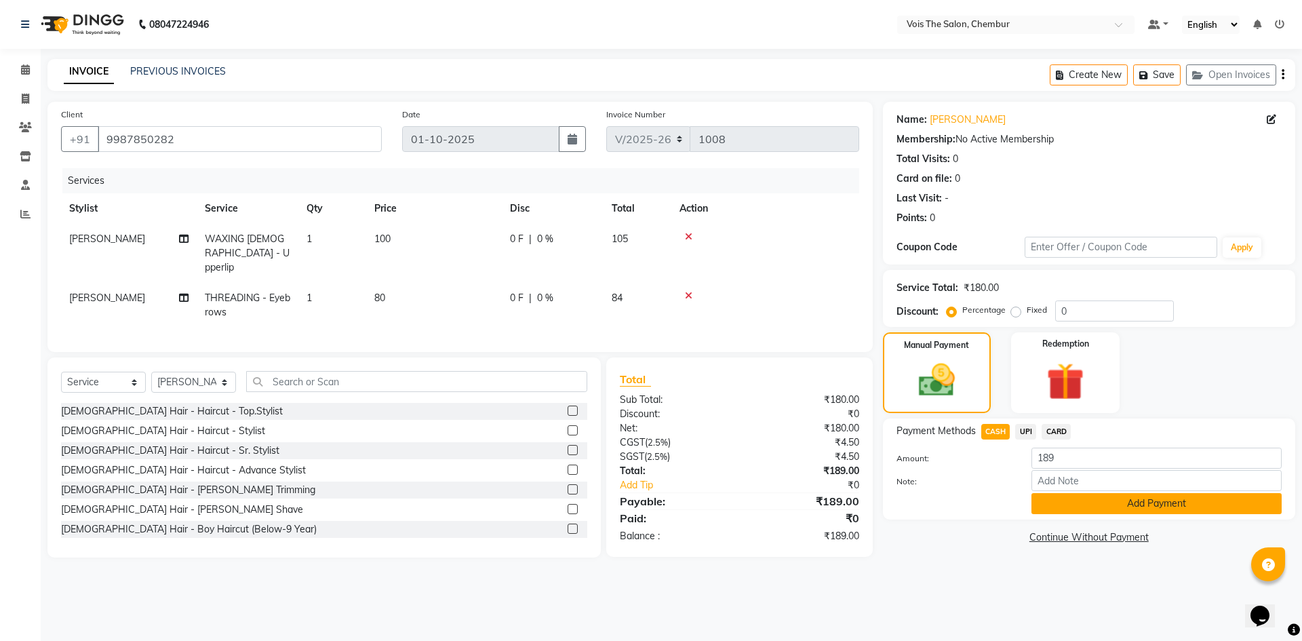
click at [1093, 505] on button "Add Payment" at bounding box center [1156, 503] width 250 height 21
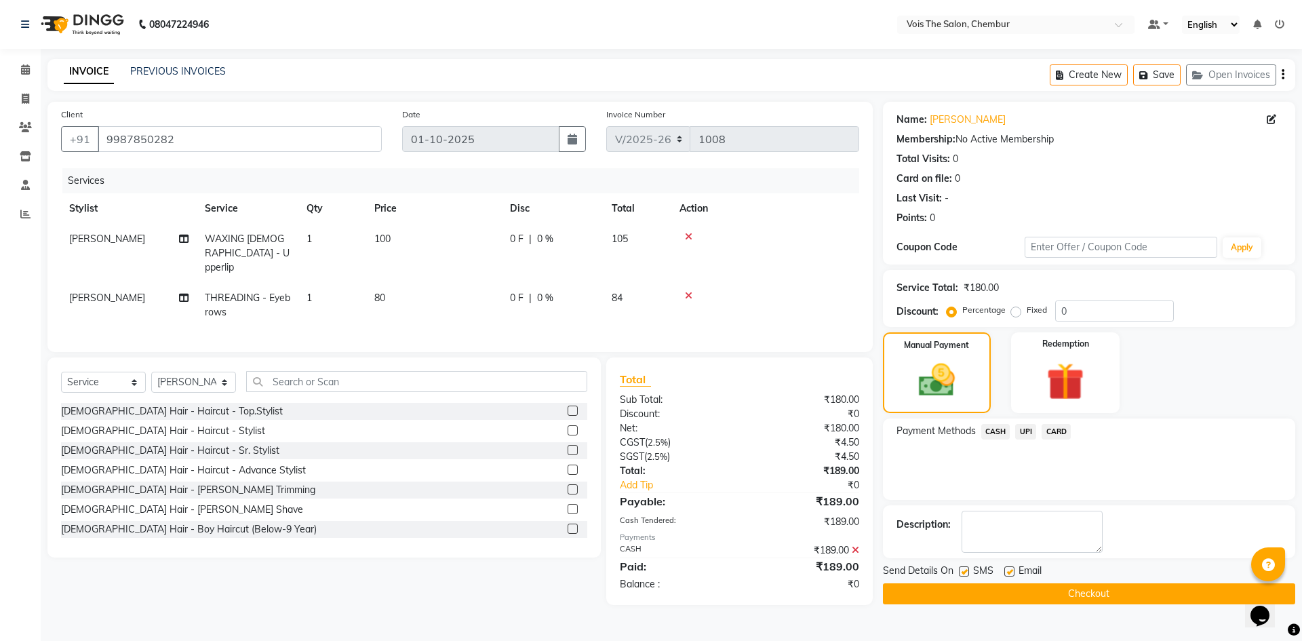
click at [1030, 590] on button "Checkout" at bounding box center [1089, 593] width 412 height 21
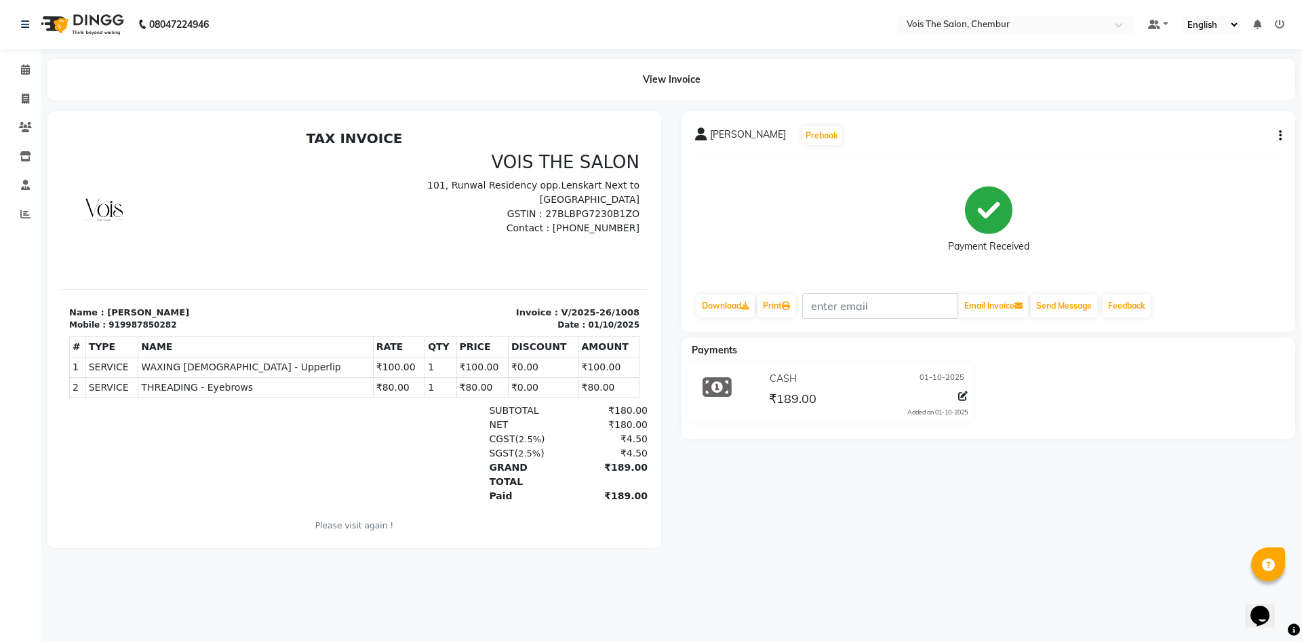
click at [82, 9] on img at bounding box center [81, 24] width 93 height 38
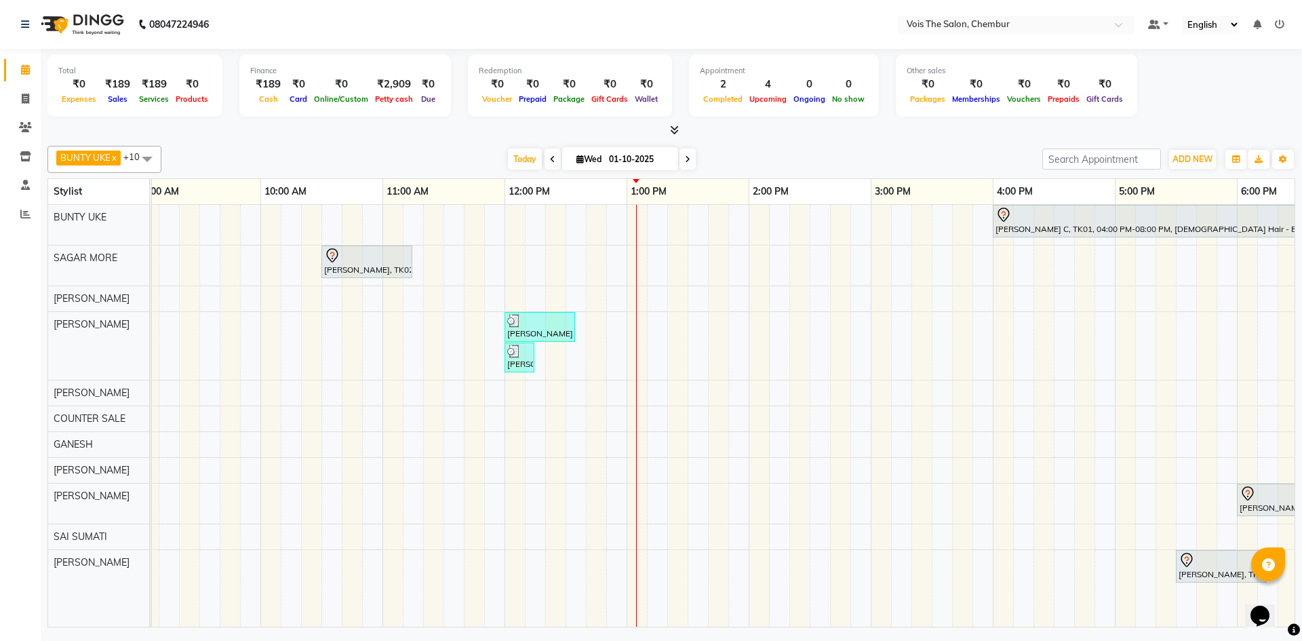
scroll to position [0, 125]
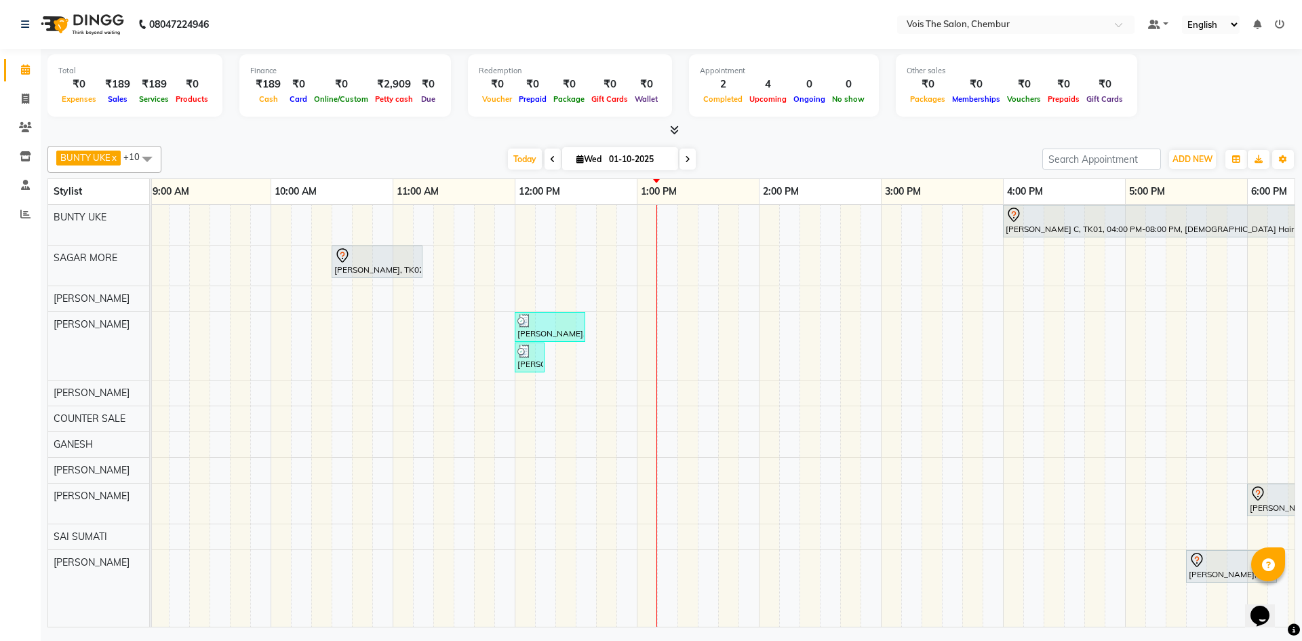
click at [684, 151] on span at bounding box center [688, 159] width 16 height 21
type input "02-10-2025"
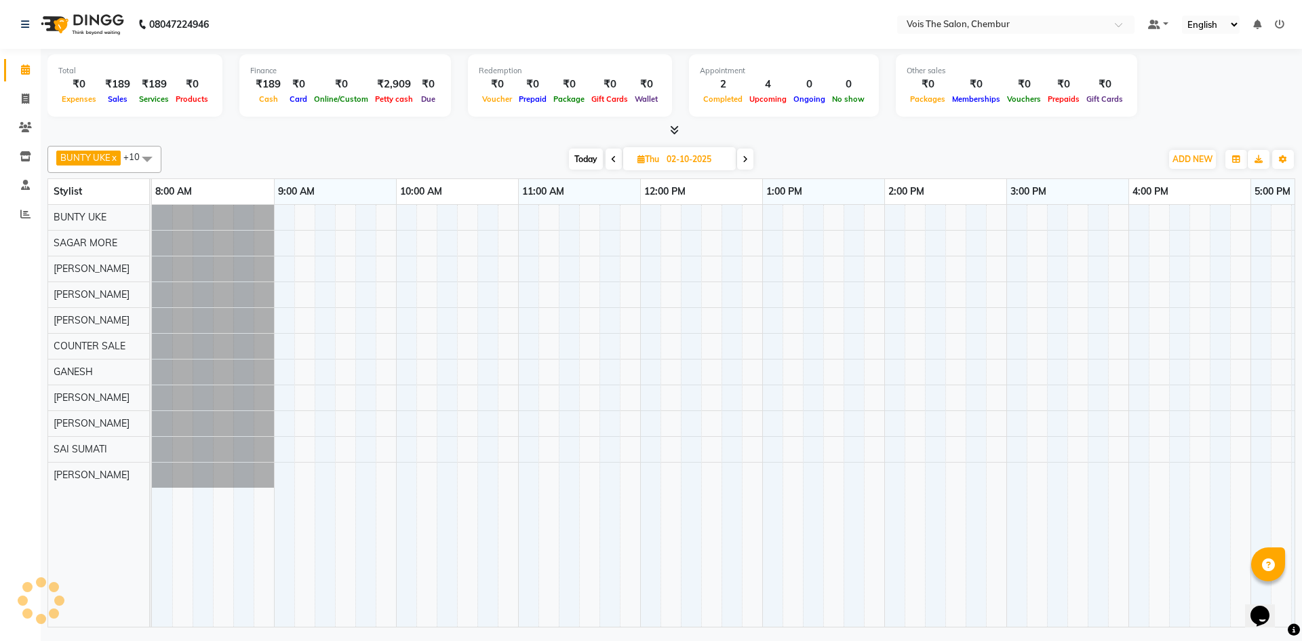
scroll to position [0, 611]
